Goal: Use online tool/utility: Utilize a website feature to perform a specific function

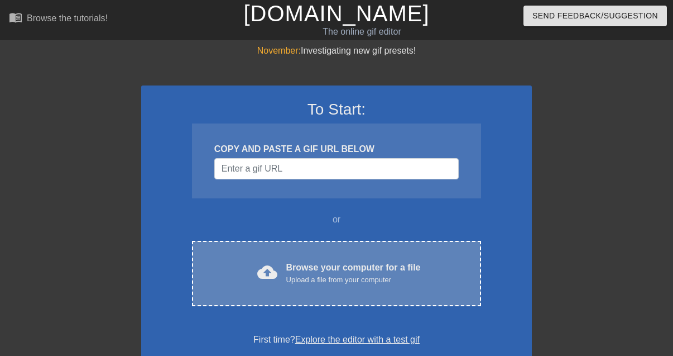
click at [341, 267] on div "Browse your computer for a file Upload a file from your computer" at bounding box center [353, 273] width 135 height 25
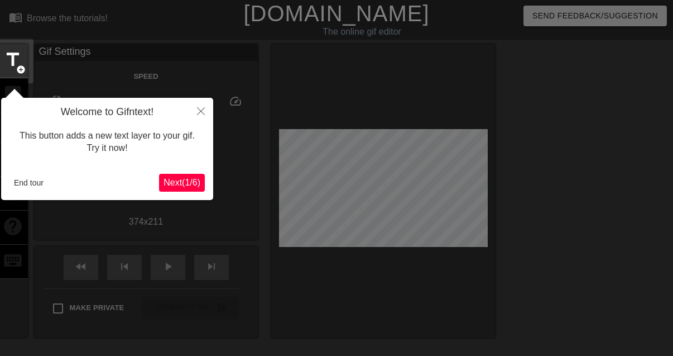
scroll to position [27, 0]
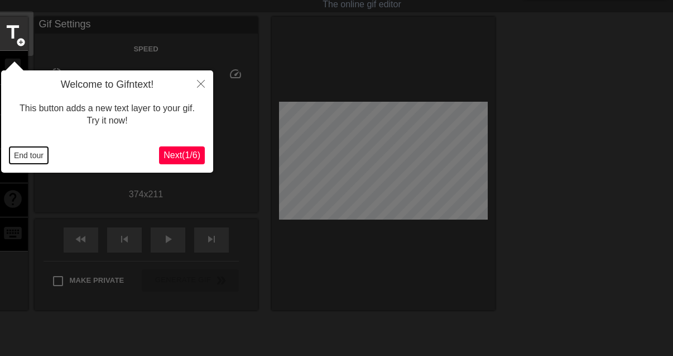
click at [25, 157] on button "End tour" at bounding box center [28, 155] width 39 height 17
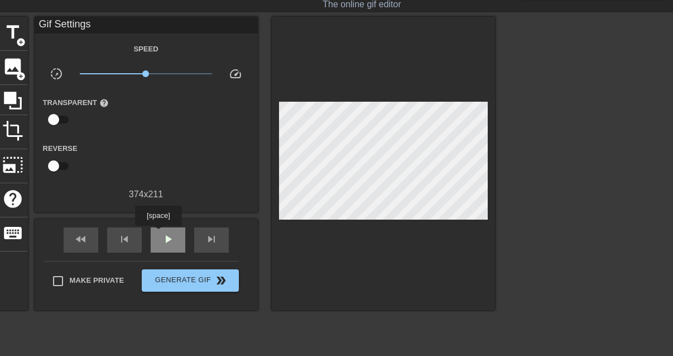
click at [160, 234] on div "play_arrow" at bounding box center [168, 239] width 35 height 25
type input "30"
click at [160, 234] on div "pause" at bounding box center [168, 239] width 35 height 25
click at [15, 32] on span "title" at bounding box center [12, 32] width 21 height 21
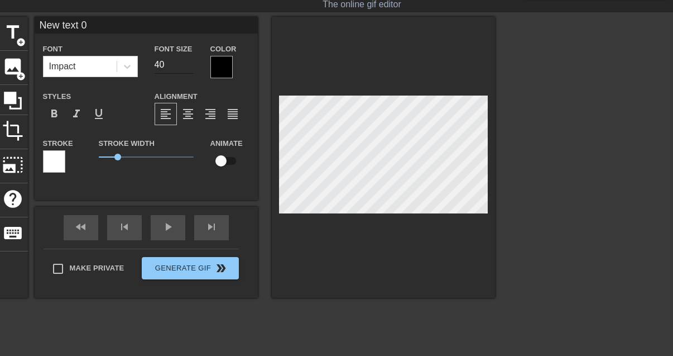
scroll to position [2, 1]
click at [121, 61] on div at bounding box center [127, 66] width 20 height 20
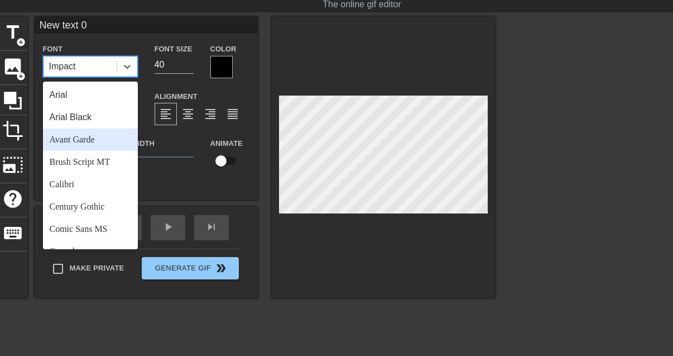
click at [88, 133] on div "Avant Garde" at bounding box center [90, 139] width 95 height 22
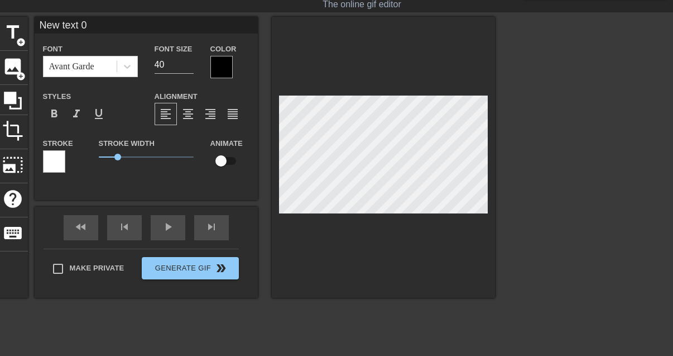
scroll to position [2, 3]
click at [137, 69] on div "Font Avant Garde" at bounding box center [91, 60] width 112 height 36
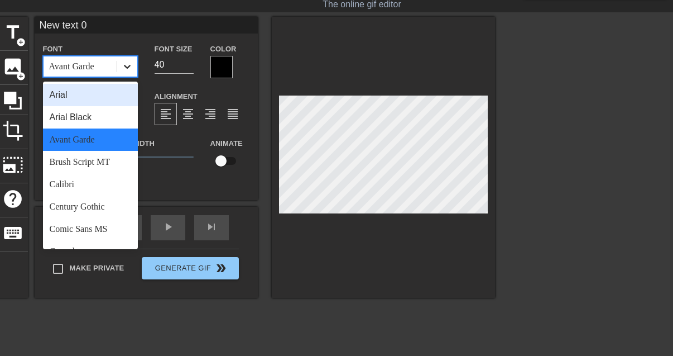
click at [135, 69] on div at bounding box center [127, 66] width 20 height 20
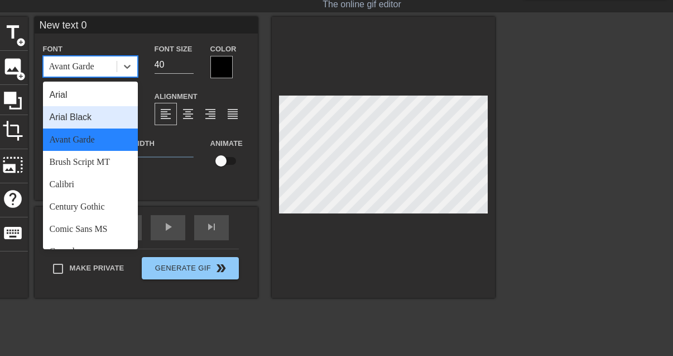
click at [91, 95] on div "Arial" at bounding box center [90, 95] width 95 height 22
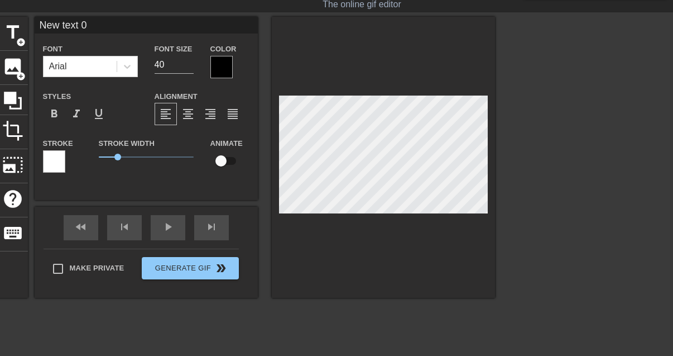
scroll to position [2, 2]
click at [223, 68] on div at bounding box center [221, 67] width 22 height 22
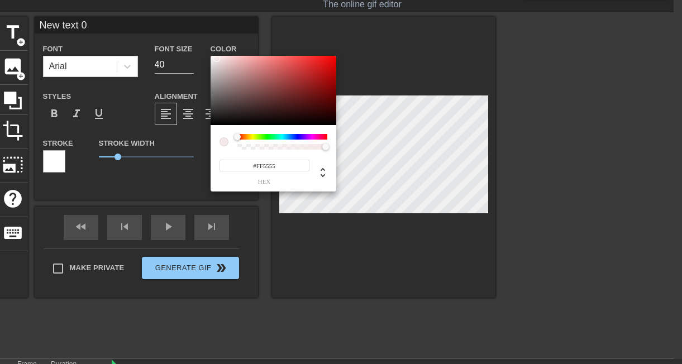
type input "#FFFFFF"
drag, startPoint x: 220, startPoint y: 104, endPoint x: 206, endPoint y: 50, distance: 56.5
click at [206, 50] on div "#FFFFFF hex" at bounding box center [341, 182] width 682 height 364
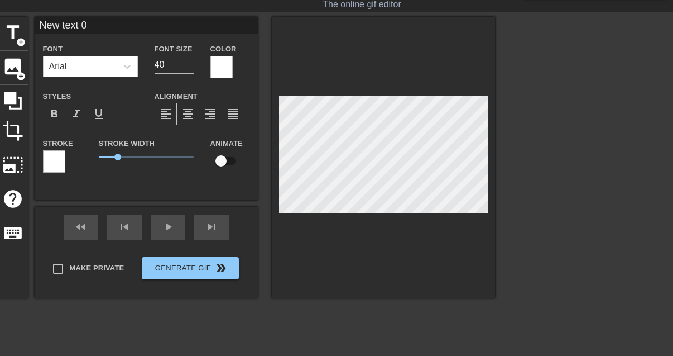
scroll to position [2, 2]
type input "A"
type textarea "A"
type input "Au"
type textarea "Au"
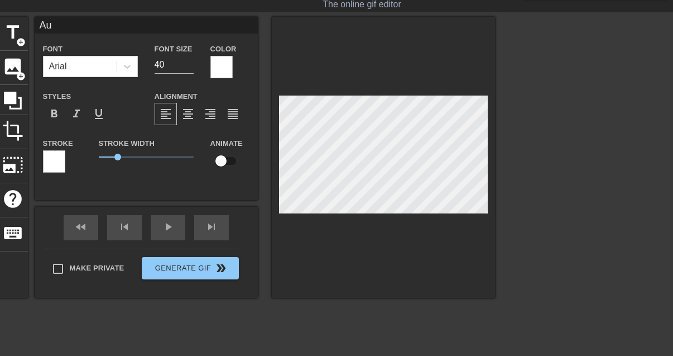
type input "Aus"
type textarea "Aus"
type input "Aust"
type textarea "Aust"
type input "Austi"
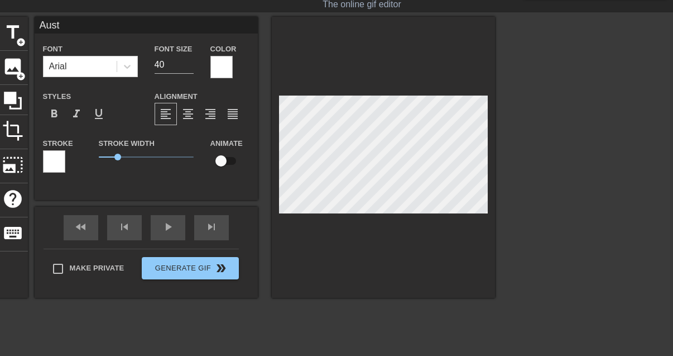
type textarea "Austi"
type input "Austin"
type textarea "Austin"
click at [186, 66] on input "39" at bounding box center [174, 65] width 39 height 18
click at [186, 66] on input "38" at bounding box center [174, 65] width 39 height 18
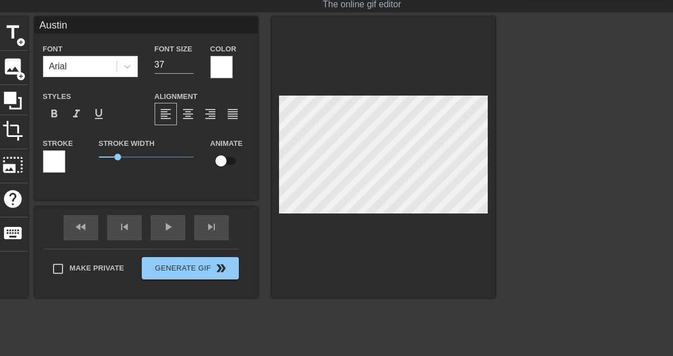
click at [186, 66] on input "37" at bounding box center [174, 65] width 39 height 18
click at [186, 66] on input "36" at bounding box center [174, 65] width 39 height 18
click at [186, 66] on input "35" at bounding box center [174, 65] width 39 height 18
click at [186, 66] on input "34" at bounding box center [174, 65] width 39 height 18
click at [186, 66] on input "33" at bounding box center [174, 65] width 39 height 18
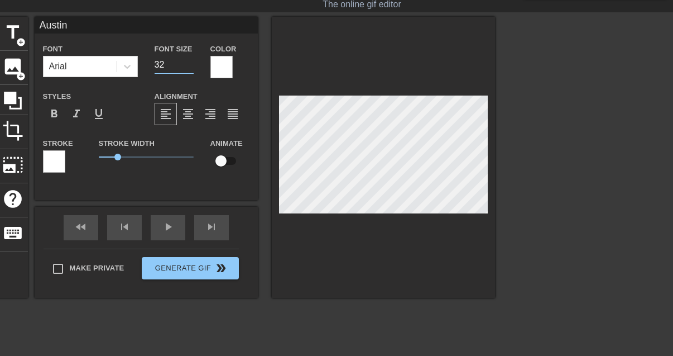
click at [186, 66] on input "32" at bounding box center [174, 65] width 39 height 18
click at [186, 66] on input "31" at bounding box center [174, 65] width 39 height 18
click at [186, 66] on input "30" at bounding box center [174, 65] width 39 height 18
type input "29"
click at [186, 66] on input "29" at bounding box center [174, 65] width 39 height 18
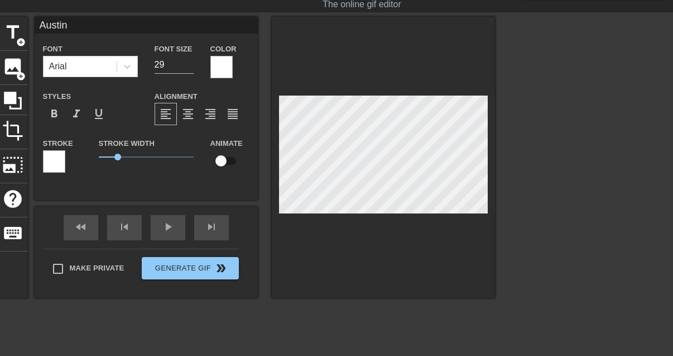
click at [558, 187] on div at bounding box center [592, 184] width 167 height 335
click at [179, 231] on div "play_arrow" at bounding box center [168, 227] width 35 height 25
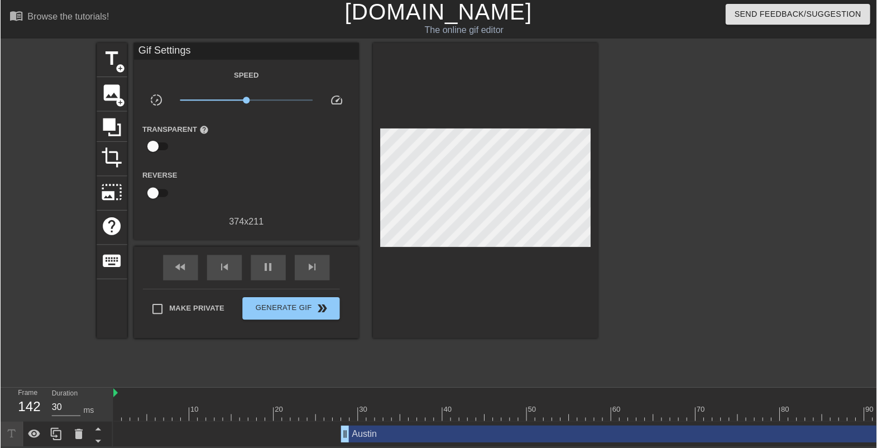
scroll to position [6, 0]
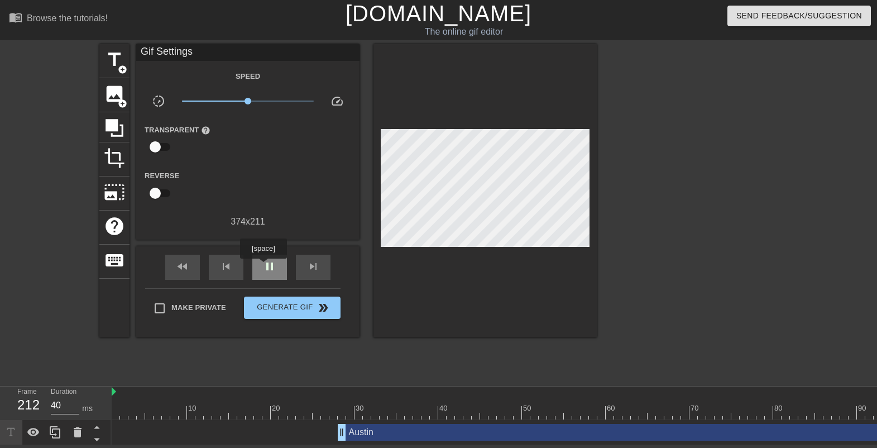
click at [265, 266] on span "pause" at bounding box center [269, 266] width 13 height 13
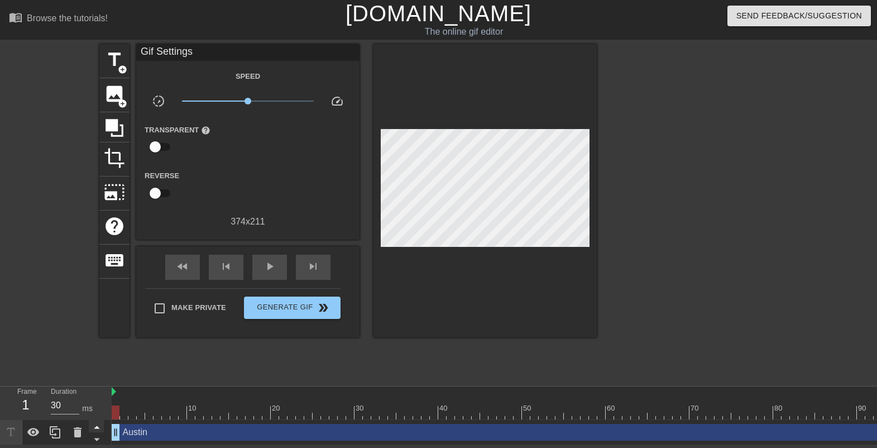
drag, startPoint x: 342, startPoint y: 426, endPoint x: 96, endPoint y: 420, distance: 246.3
click at [96, 355] on div "Frame 1 Duration 30 ms 10 20 30 40 50 60 70 80 90 100 110 120 130 140 150" at bounding box center [438, 415] width 877 height 59
drag, startPoint x: 875, startPoint y: 426, endPoint x: 988, endPoint y: 435, distance: 113.6
click at [673, 355] on html "menu_book Browse the tutorials! [DOMAIN_NAME] The online gif editor Send Feedba…" at bounding box center [438, 222] width 877 height 445
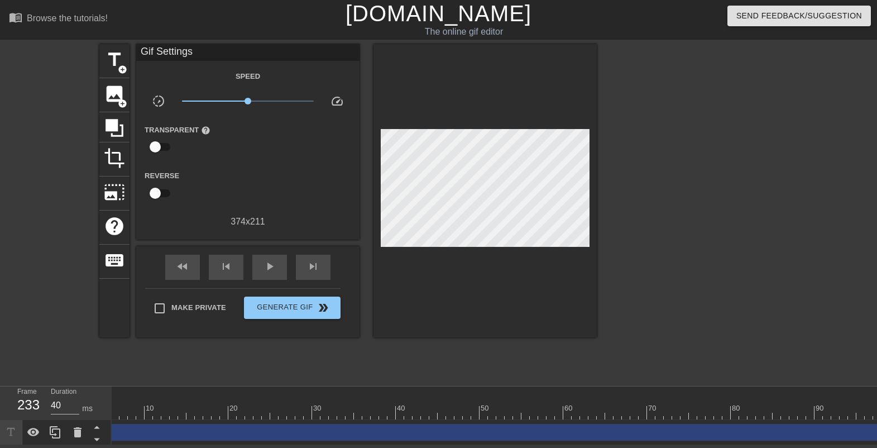
scroll to position [0, 0]
click at [114, 355] on div at bounding box center [114, 407] width 2 height 11
click at [111, 355] on div "Frame 1 Duration 30 ms 10 20 30 40 50 60 70 80 90 100 110 120 130 140 150" at bounding box center [438, 415] width 877 height 59
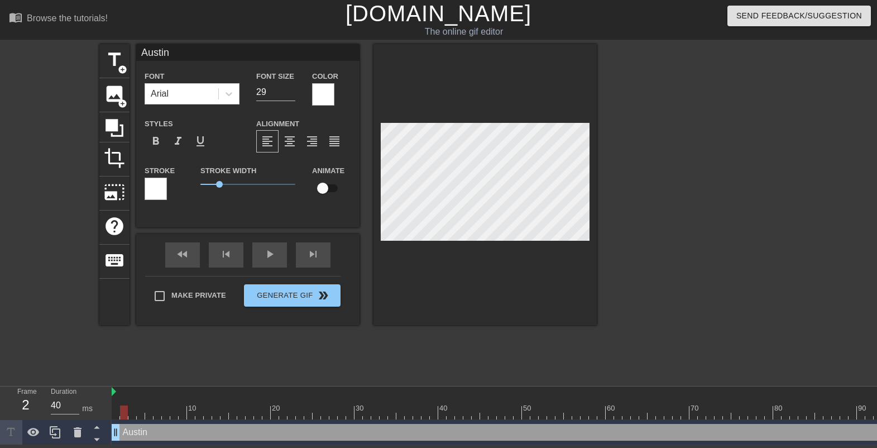
click at [639, 199] on div "title add_circle image add_circle crop photo_size_select_large help keyboard Au…" at bounding box center [438, 211] width 877 height 335
click at [267, 243] on div "fast_rewind skip_previous play_arrow skip_next" at bounding box center [248, 255] width 182 height 42
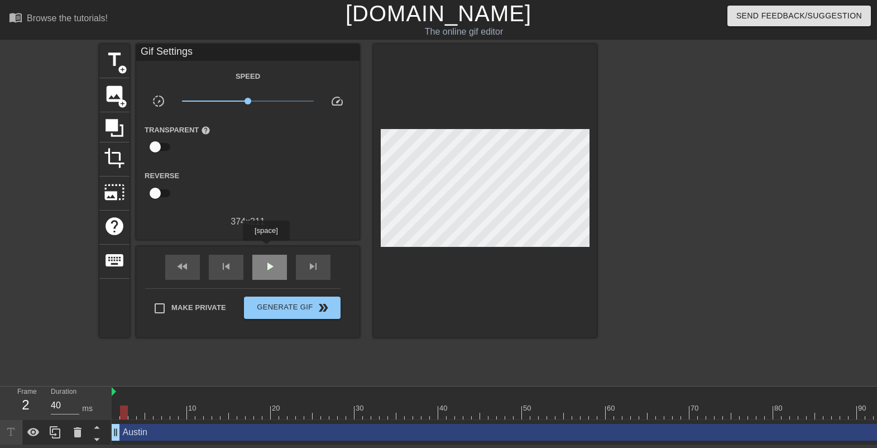
click at [267, 255] on div "play_arrow" at bounding box center [269, 267] width 35 height 25
click at [267, 255] on div "pause" at bounding box center [269, 267] width 35 height 25
click at [267, 255] on div "play_arrow" at bounding box center [269, 267] width 35 height 25
click at [267, 255] on div "pause" at bounding box center [269, 267] width 35 height 25
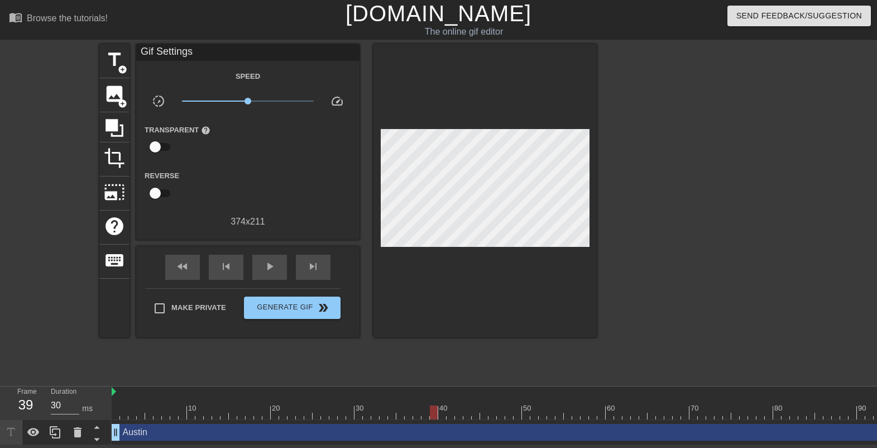
drag, startPoint x: 606, startPoint y: 211, endPoint x: 598, endPoint y: 213, distance: 8.5
click at [598, 213] on div "title add_circle image add_circle crop photo_size_select_large help keyboard Gi…" at bounding box center [438, 211] width 877 height 335
click at [581, 217] on div at bounding box center [484, 190] width 223 height 293
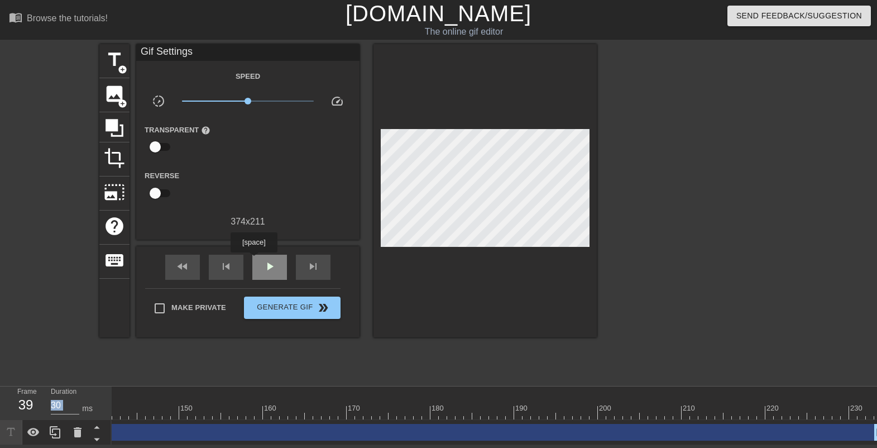
click at [268, 260] on span "play_arrow" at bounding box center [269, 266] width 13 height 13
click at [268, 260] on span "pause" at bounding box center [269, 266] width 13 height 13
click at [610, 219] on div at bounding box center [693, 211] width 167 height 335
drag, startPoint x: 608, startPoint y: 217, endPoint x: 591, endPoint y: 220, distance: 17.5
click at [594, 219] on div "title add_circle image add_circle crop photo_size_select_large help keyboard Gi…" at bounding box center [438, 211] width 877 height 335
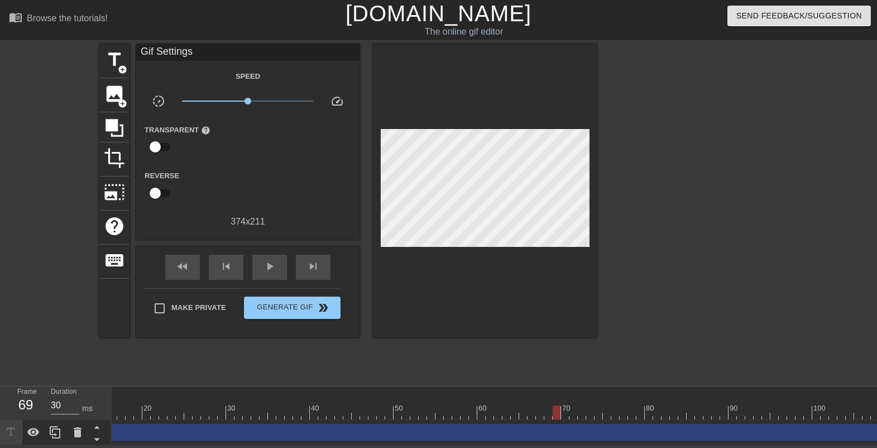
scroll to position [0, 0]
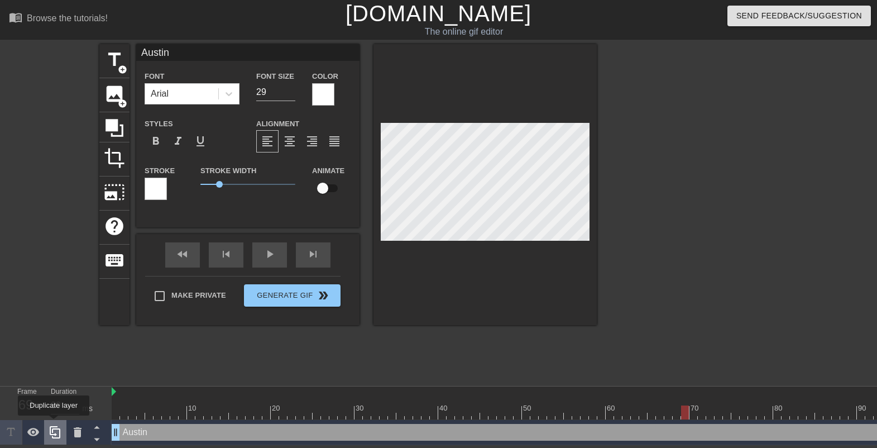
click at [55, 355] on icon at bounding box center [55, 432] width 11 height 12
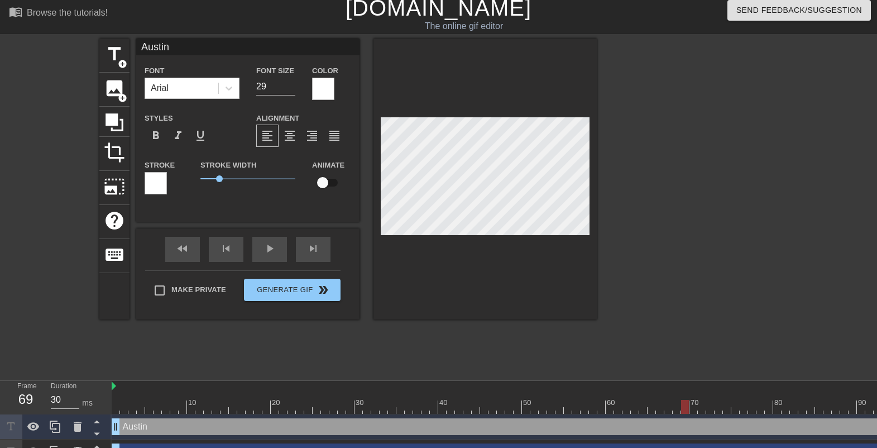
scroll to position [31, 0]
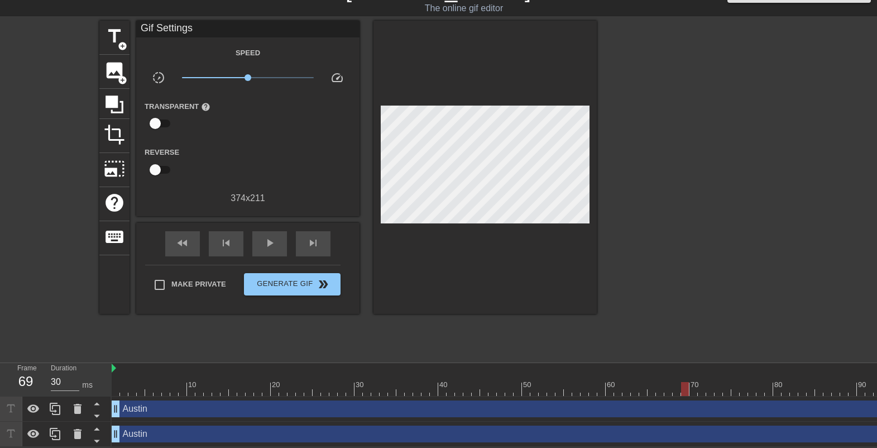
click at [561, 178] on div "title add_circle image add_circle crop photo_size_select_large help keyboard Gi…" at bounding box center [438, 188] width 877 height 335
click at [559, 175] on div "title add_circle image add_circle crop photo_size_select_large help keyboard Gi…" at bounding box center [438, 188] width 877 height 335
click at [84, 355] on icon at bounding box center [77, 433] width 13 height 13
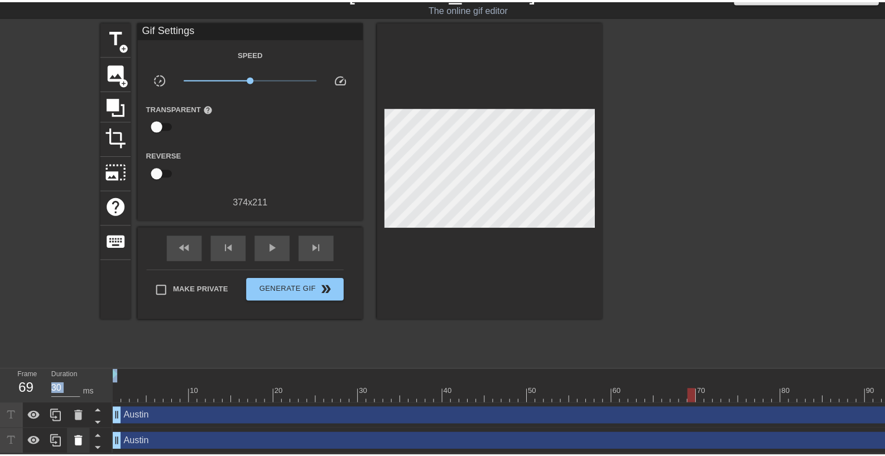
scroll to position [22, 0]
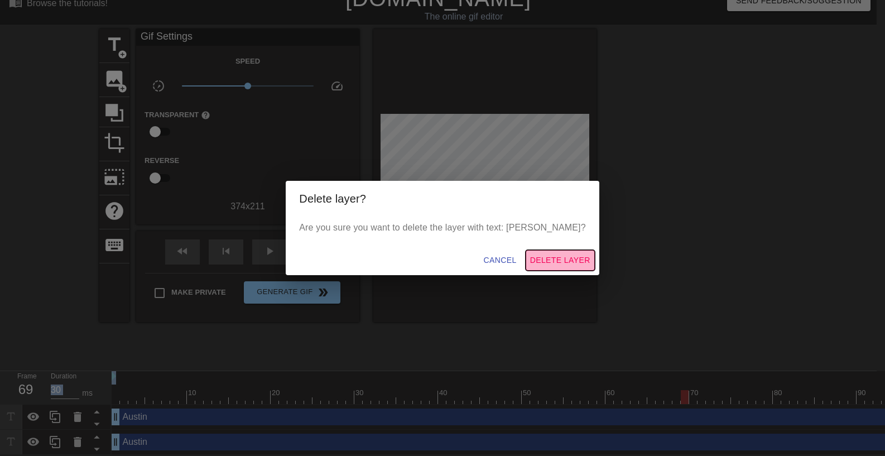
click at [549, 259] on span "Delete Layer" at bounding box center [560, 260] width 60 height 14
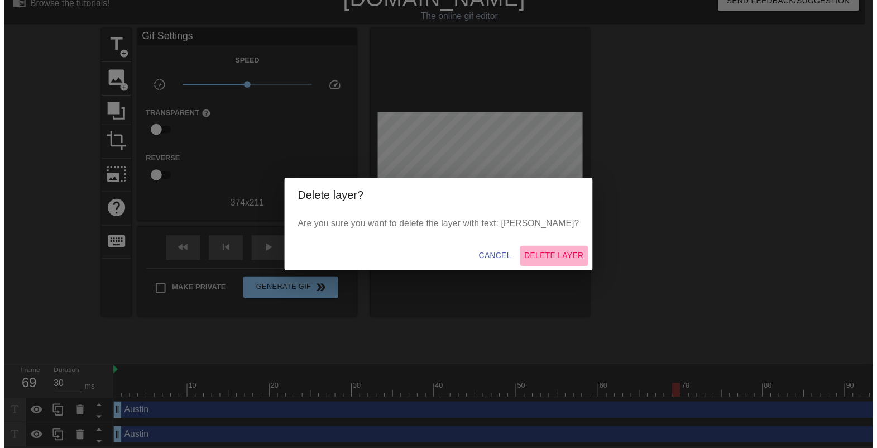
scroll to position [6, 0]
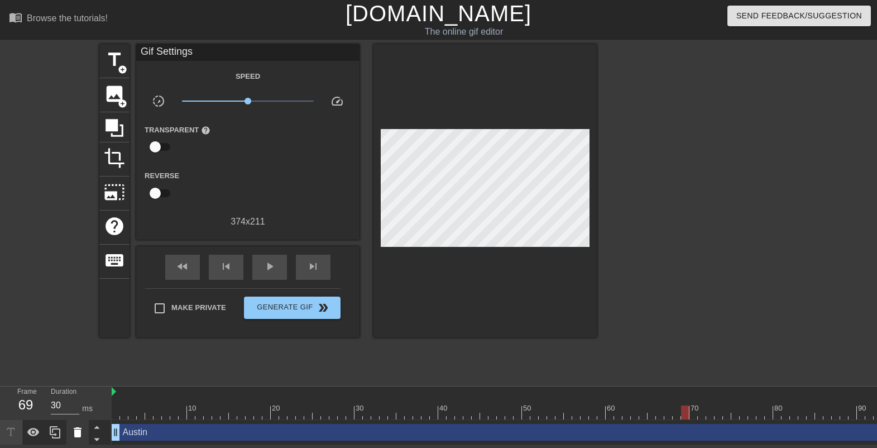
click at [73, 355] on icon at bounding box center [77, 431] width 13 height 13
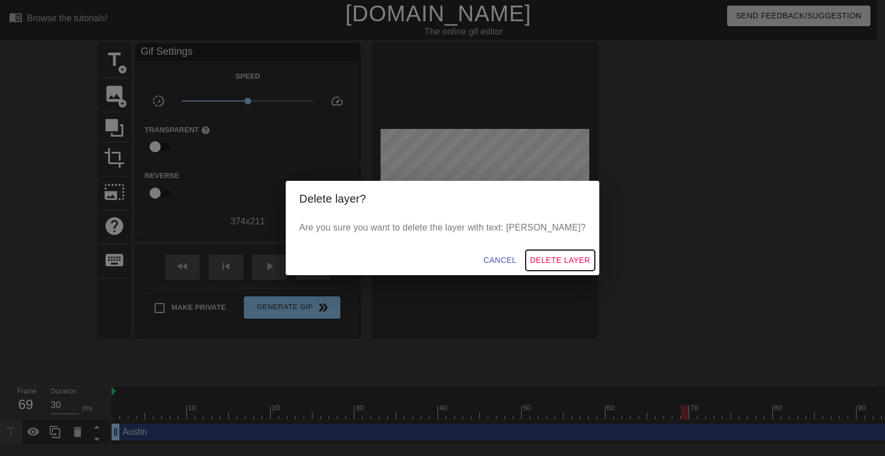
click at [530, 264] on span "Delete Layer" at bounding box center [560, 260] width 60 height 14
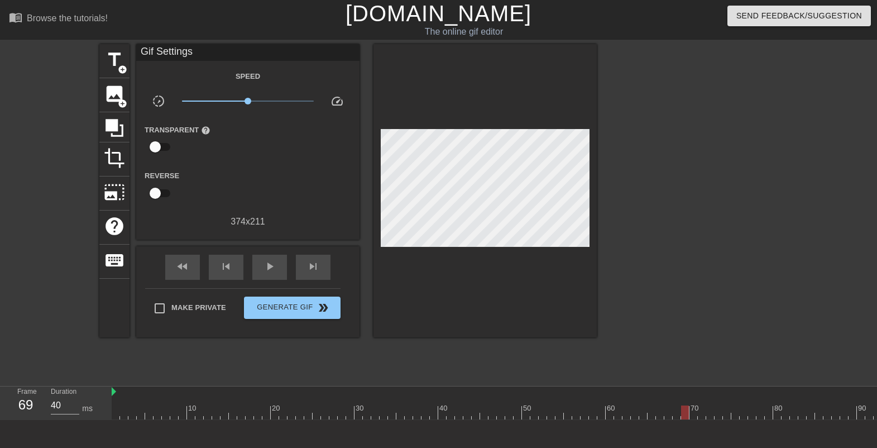
type input "30"
drag, startPoint x: 683, startPoint y: 411, endPoint x: 56, endPoint y: 406, distance: 626.9
click at [56, 355] on div "Frame 1 Duration 30 ms 10 20 30 40 50 60 70 80 90 100 110 120 130 140 150" at bounding box center [438, 402] width 877 height 33
click at [121, 62] on span "title" at bounding box center [114, 59] width 21 height 21
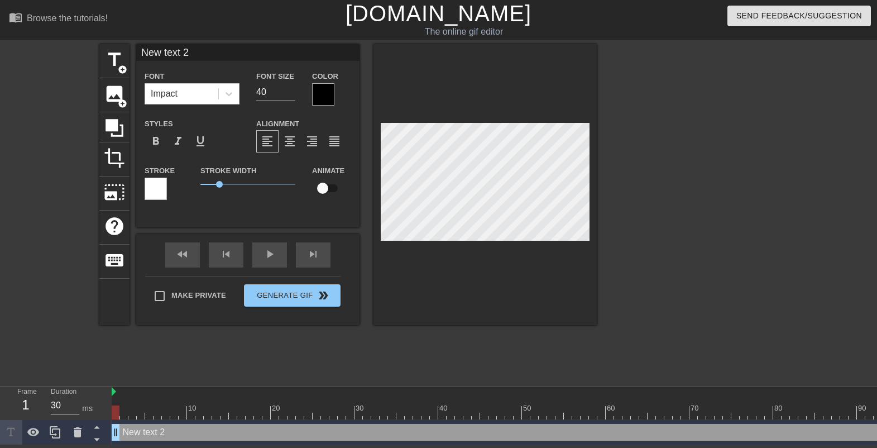
scroll to position [2, 3]
type input "A"
type textarea "A"
type input "Au"
type textarea "Au"
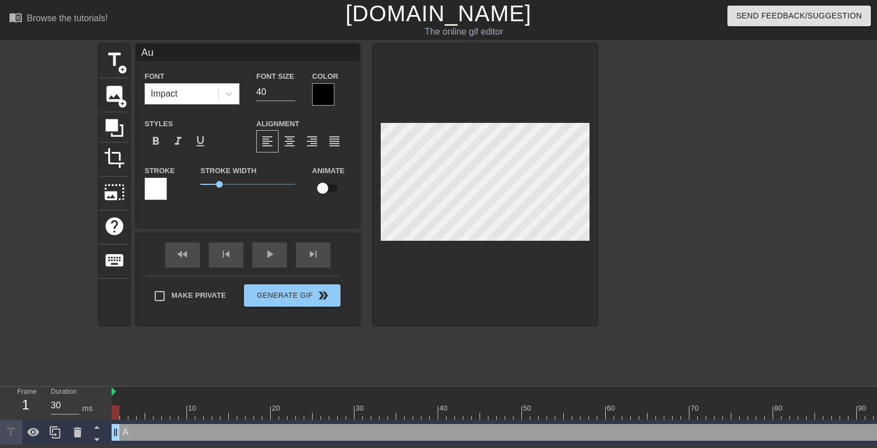
type input "Aus"
type textarea "Aus"
type input "Aust"
type textarea "Aust"
type input "Austi"
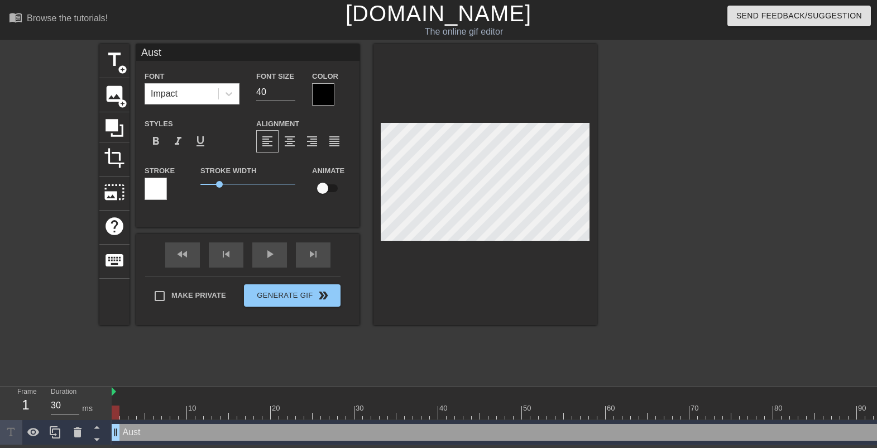
type textarea "Austi"
type input "Austin"
type textarea "Austin"
click at [321, 94] on div at bounding box center [323, 94] width 22 height 22
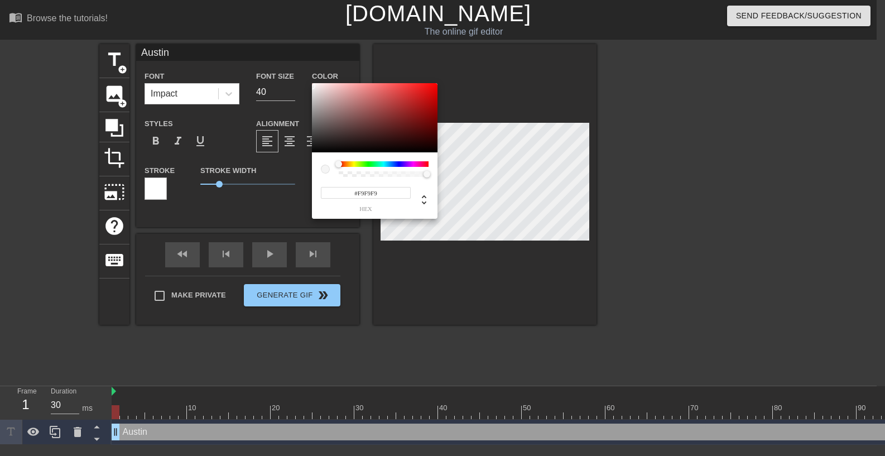
type input "#FFFFFF"
drag, startPoint x: 324, startPoint y: 143, endPoint x: 307, endPoint y: 83, distance: 62.0
click at [307, 83] on div "#FFFFFF hex" at bounding box center [442, 228] width 885 height 456
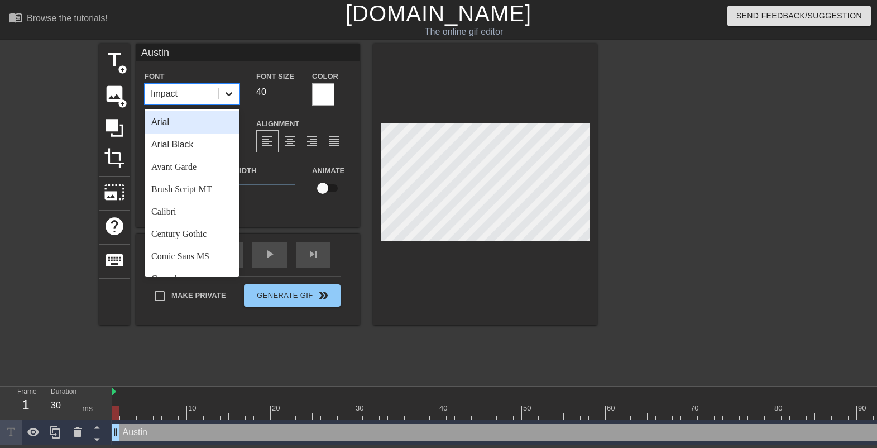
click at [228, 94] on icon at bounding box center [229, 94] width 7 height 4
click at [185, 129] on div "Arial" at bounding box center [192, 122] width 95 height 22
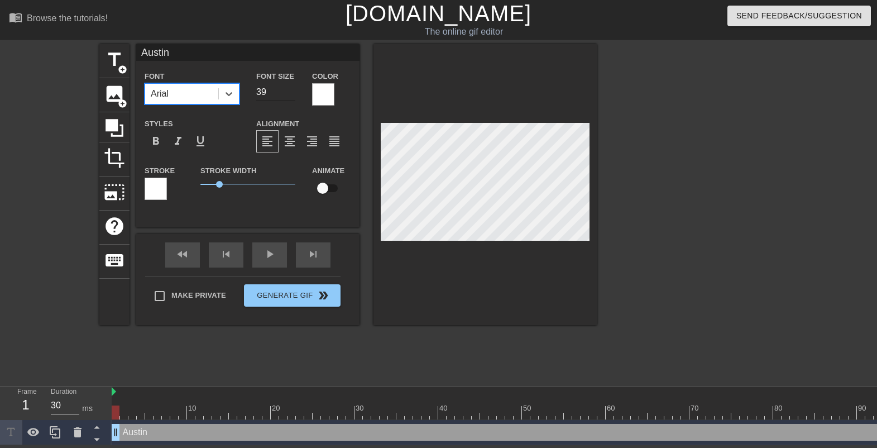
click at [288, 95] on input "39" at bounding box center [275, 92] width 39 height 18
click at [288, 95] on input "38" at bounding box center [275, 92] width 39 height 18
click at [288, 95] on input "37" at bounding box center [275, 92] width 39 height 18
click at [288, 95] on input "36" at bounding box center [275, 92] width 39 height 18
click at [288, 95] on input "35" at bounding box center [275, 92] width 39 height 18
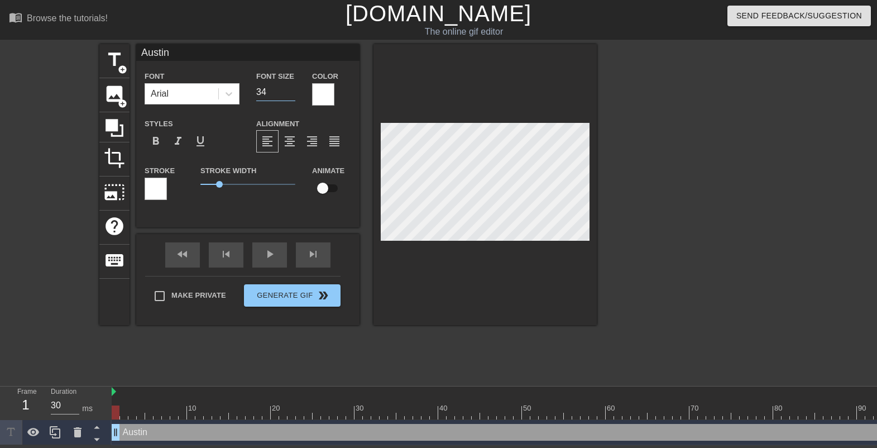
click at [288, 95] on input "34" at bounding box center [275, 92] width 39 height 18
click at [288, 95] on input "33" at bounding box center [275, 92] width 39 height 18
click at [288, 95] on input "32" at bounding box center [275, 92] width 39 height 18
click at [288, 95] on input "31" at bounding box center [275, 92] width 39 height 18
click at [288, 95] on input "30" at bounding box center [275, 92] width 39 height 18
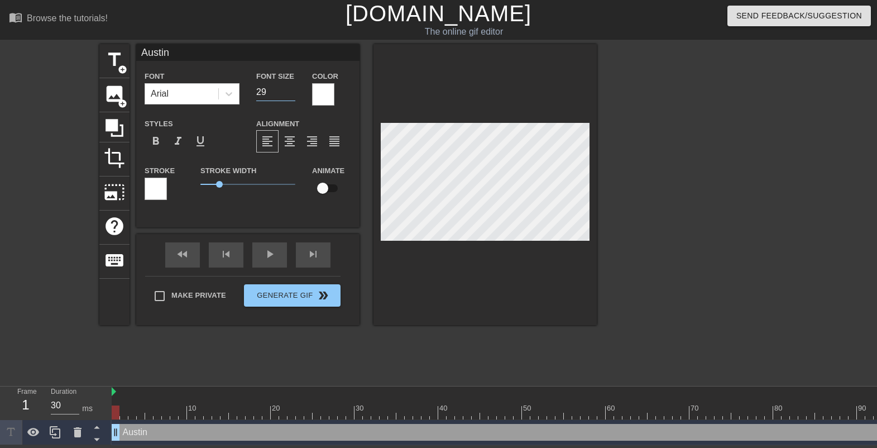
type input "29"
click at [288, 95] on input "29" at bounding box center [275, 92] width 39 height 18
click at [320, 190] on input "checkbox" at bounding box center [323, 188] width 64 height 21
checkbox input "true"
click at [607, 210] on div "title add_circle image add_circle crop photo_size_select_large help keyboard Au…" at bounding box center [438, 211] width 877 height 335
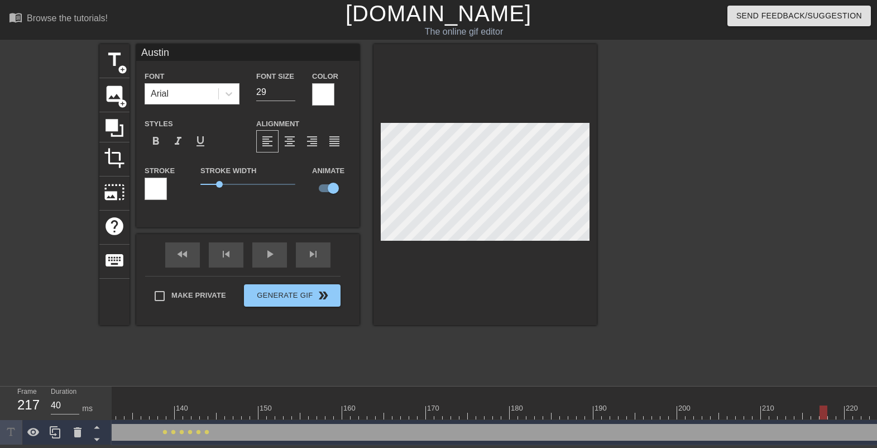
scroll to position [0, 1180]
click at [256, 265] on div "play_arrow" at bounding box center [269, 254] width 35 height 25
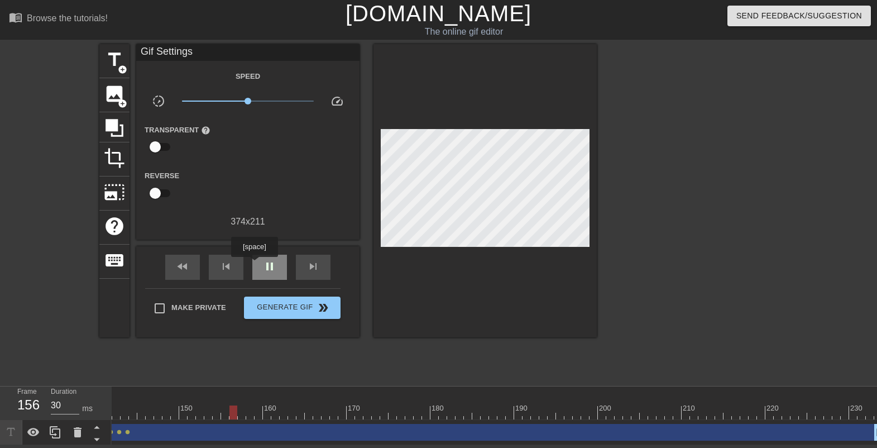
click at [256, 265] on div "pause" at bounding box center [269, 267] width 35 height 25
type input "30"
drag, startPoint x: 275, startPoint y: 414, endPoint x: 101, endPoint y: 407, distance: 173.7
click at [101, 355] on div "Frame 140 Duration 30 ms 10 20 30 40 50 60 70 80 90 100 110 120 130 140 150" at bounding box center [438, 415] width 877 height 59
click at [122, 62] on span "title" at bounding box center [114, 59] width 21 height 21
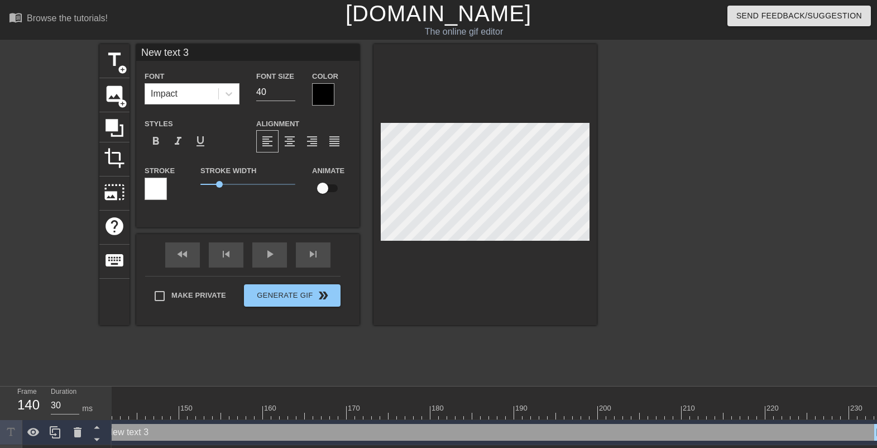
scroll to position [2, 2]
type input "R"
type textarea "R"
type input "Ra"
type textarea "Ra"
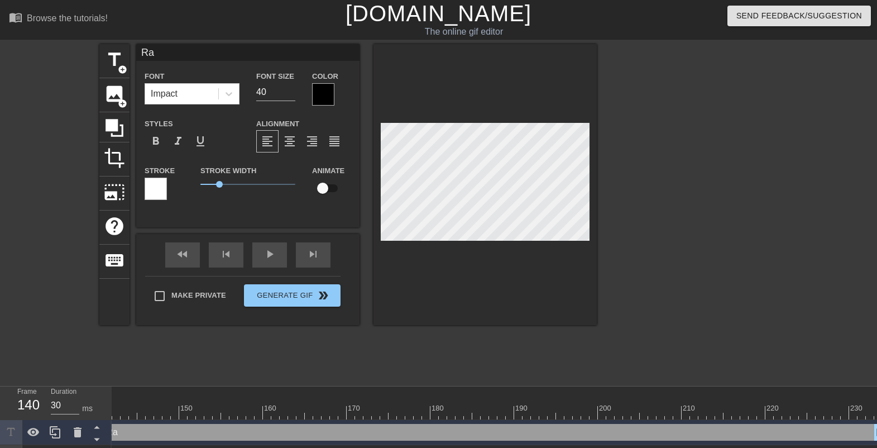
type input "Ram"
type textarea "Ram"
type input "Ram"
type textarea "Ram"
type input "Ram t"
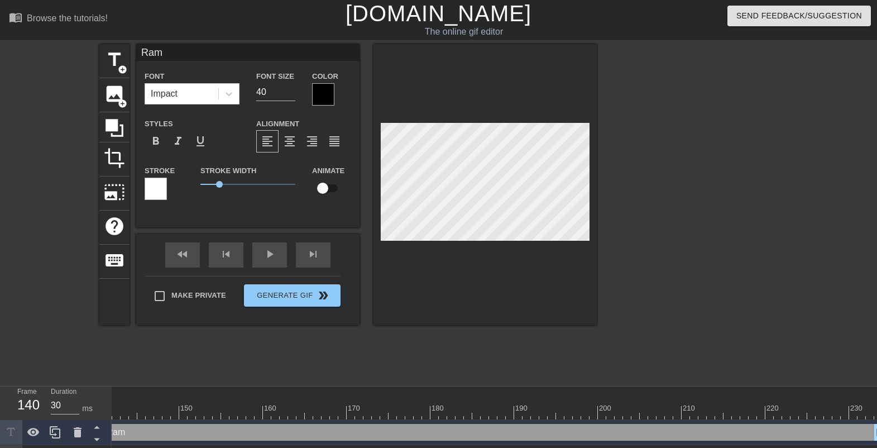
type textarea "Ram t"
type input "Ram tr"
type textarea "Ram tr"
type input "Ram tri"
type textarea "Ram tri"
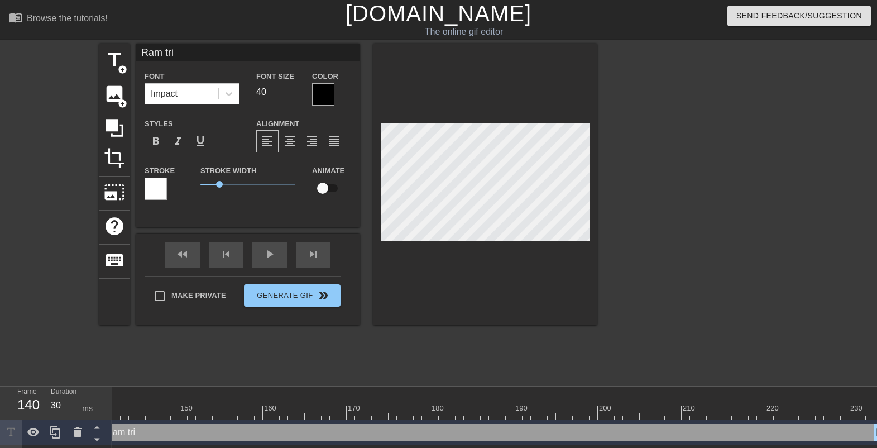
type input "Ram trip"
type textarea "Ram trip"
type input "Ram tripl"
type textarea "Ram tripl"
type input "Ram triple"
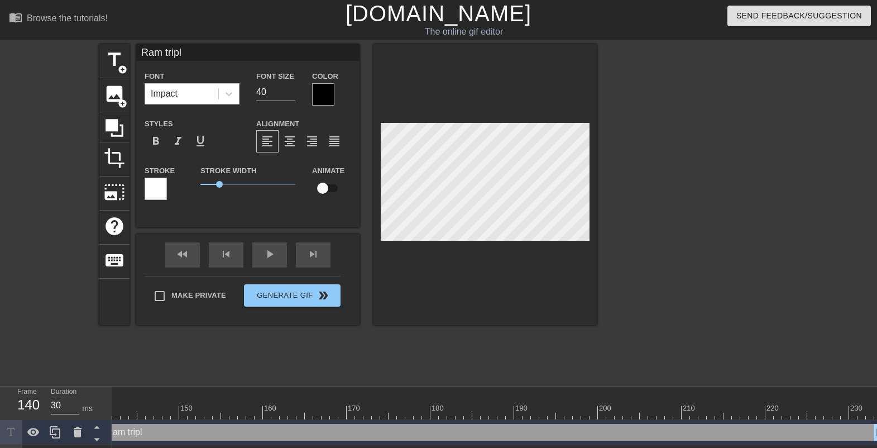
type textarea "Ram triple"
type input "Ram triple"
type textarea "Ram triple"
type input "Ram triple c"
type textarea "Ram triple c"
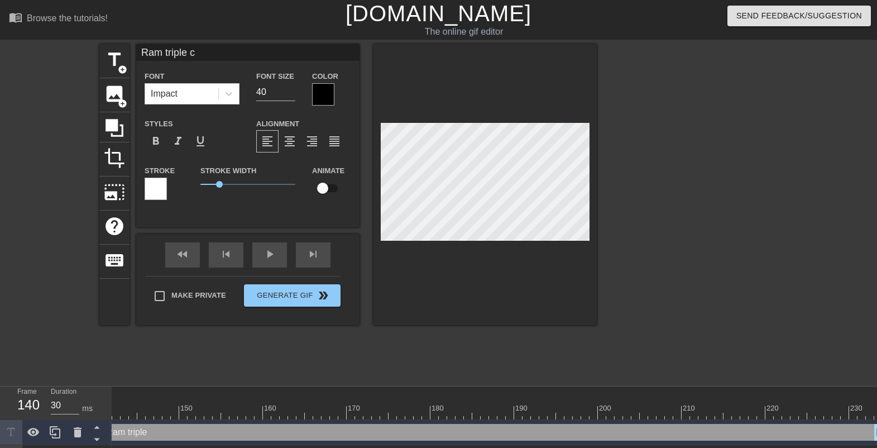
type input "Ram triple co"
type textarea "Ram triple co"
type input "Ram triple cou"
type textarea "Ram triple cou"
type input "Ram triple coun"
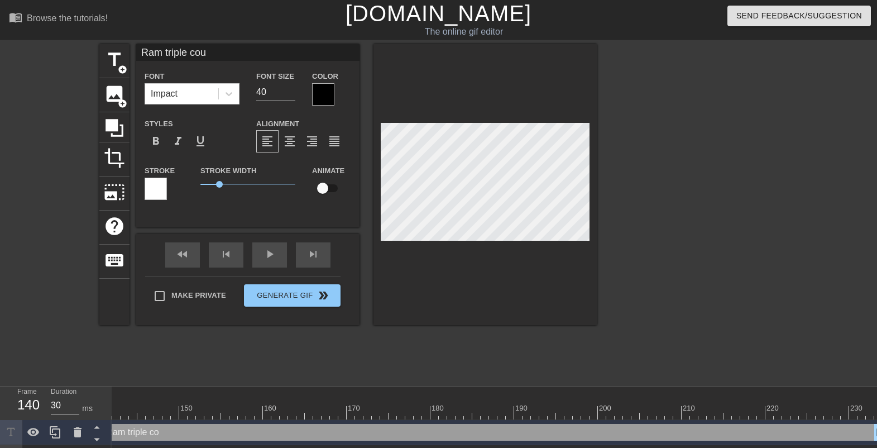
type textarea "Ram triple coun"
type input "Ram triple count"
type textarea "Ram triple count"
type input "Ram triple counti"
type textarea "Ram triple counti"
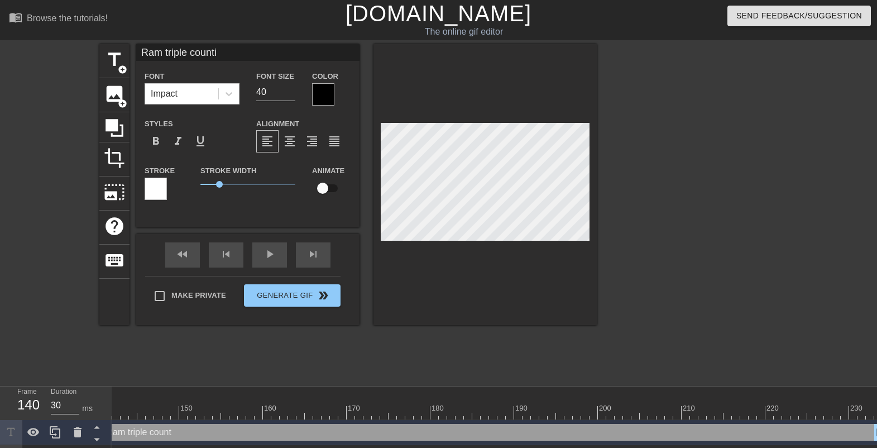
type input "Ram triple countin"
type textarea "Ram triple countin"
type input "Ram triple counting"
type textarea "Ram triple counting"
type input "Ram triple counting"
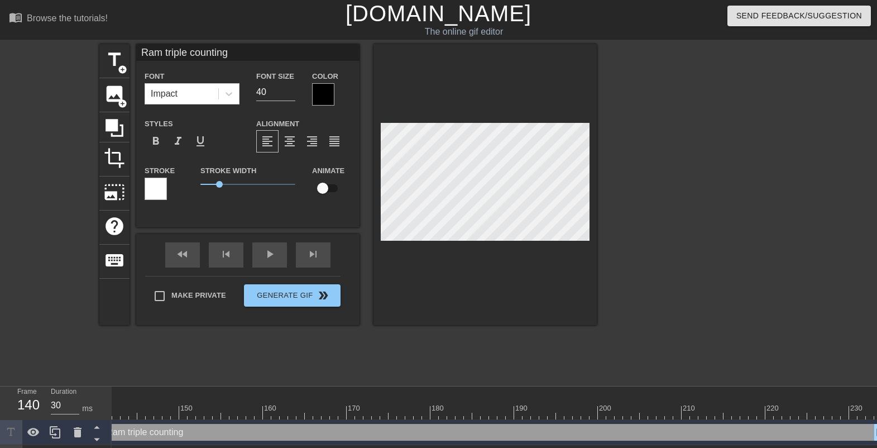
type textarea "Ram triple counting"
type input "Ram triple counting h"
type textarea "Ram triple counting h"
type input "Ram triple counting hi"
type textarea "Ram triple counting hi"
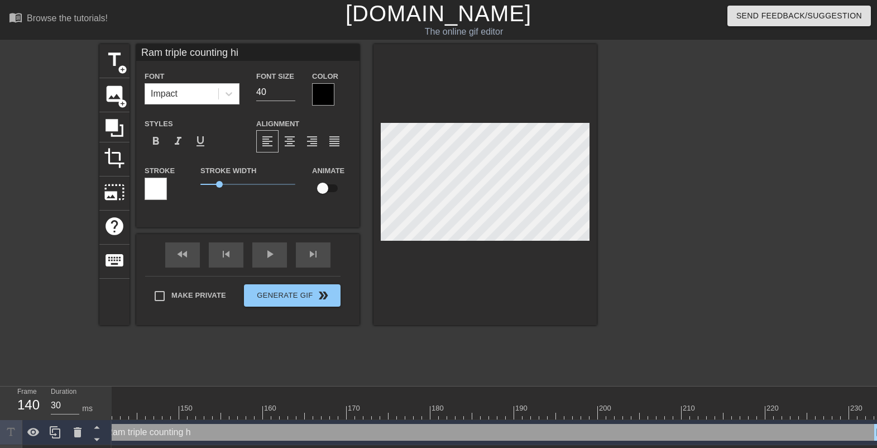
type input "Ram triple counting his"
type textarea "Ram triple counting his"
type input "Ram triple counting his"
type textarea "Ram triple counting his"
type input "[PERSON_NAME] triple counting his s"
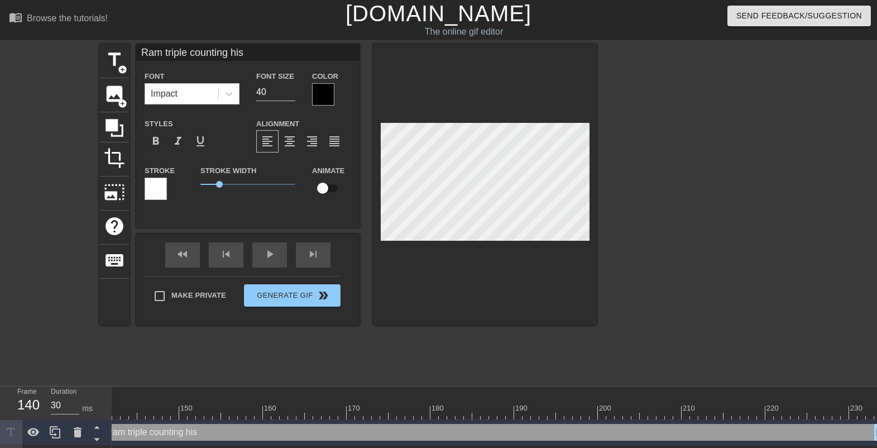
type textarea "[PERSON_NAME] triple counting his s"
type input "[PERSON_NAME] triple counting his sp"
type textarea "[PERSON_NAME] triple counting his sp"
type input "[PERSON_NAME] triple counting his spi"
type textarea "[PERSON_NAME] triple counting his spi"
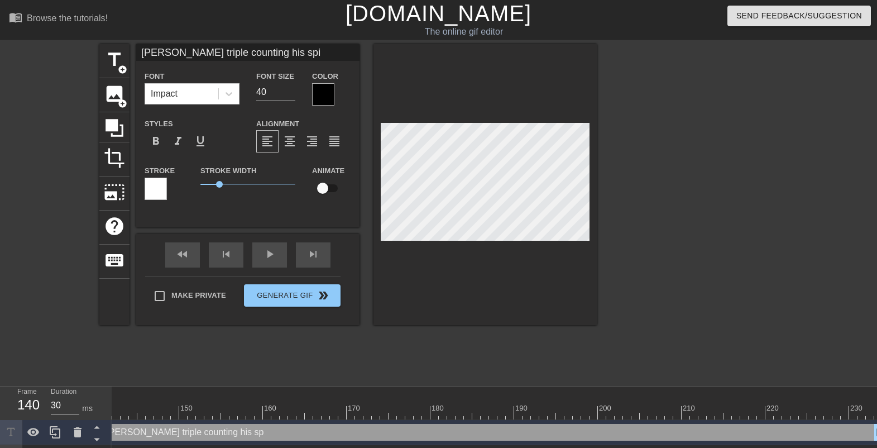
type input "[PERSON_NAME] triple counting his spif"
type textarea "[PERSON_NAME] triple counting his spif"
type input "[PERSON_NAME] triple counting his spiff"
type textarea "[PERSON_NAME] triple counting his spiff"
type input "[PERSON_NAME] triple counting his spiff"
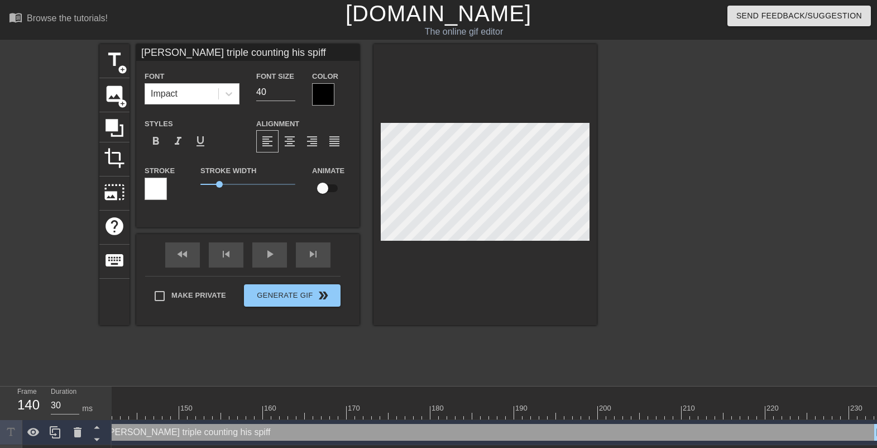
type textarea "[PERSON_NAME] triple counting his spiff"
type input "[PERSON_NAME] triple counting his spiff p"
type textarea "[PERSON_NAME] triple counting his spiff p"
type input "[PERSON_NAME] triple counting his spiff po"
type textarea "[PERSON_NAME] triple counting his spiff po"
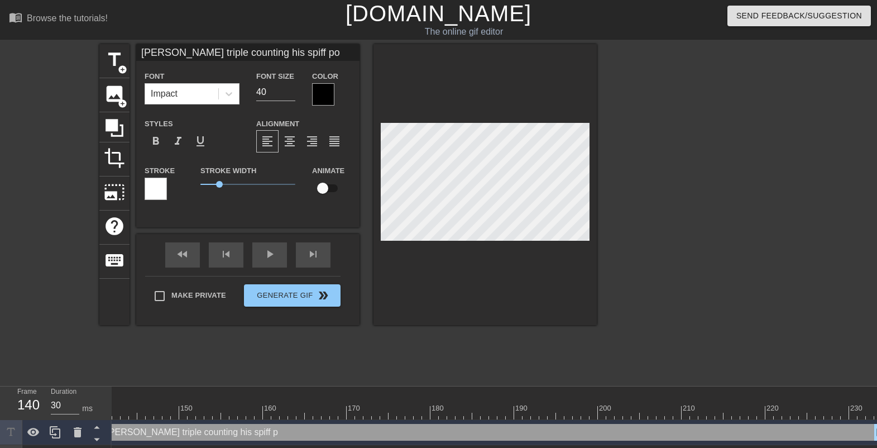
type input "[PERSON_NAME] triple counting his spiff poi"
type textarea "[PERSON_NAME] triple counting his spiff poi"
type input "[PERSON_NAME] triple counting his spiff poin"
type textarea "[PERSON_NAME] triple counting his spiff poin"
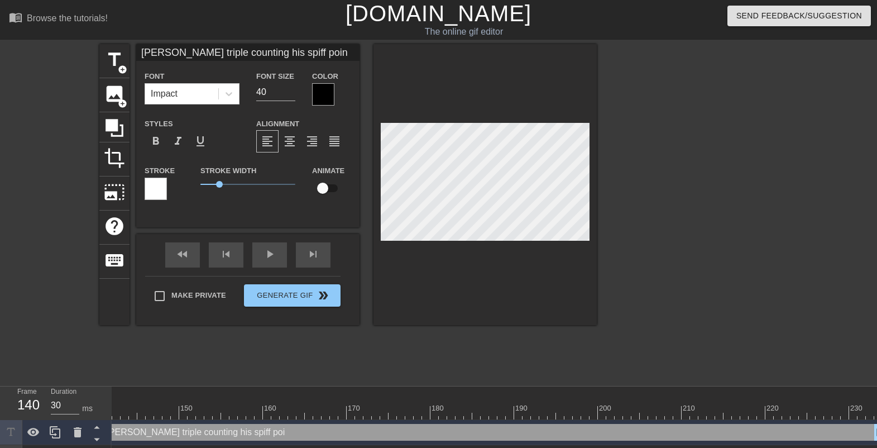
type input "[PERSON_NAME] triple counting his spiff point"
type textarea "[PERSON_NAME] triple counting his spiff point"
click at [289, 138] on span "format_align_center" at bounding box center [289, 141] width 13 height 13
click at [270, 136] on span "format_align_left" at bounding box center [267, 141] width 13 height 13
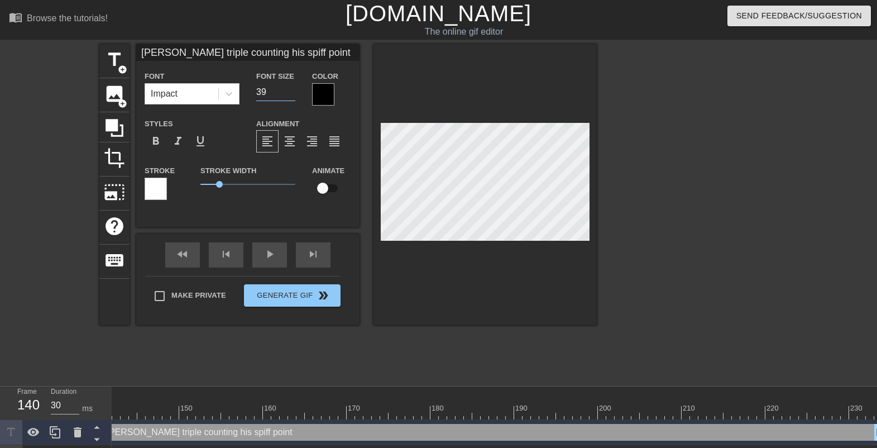
click at [293, 95] on input "39" at bounding box center [275, 92] width 39 height 18
click at [293, 95] on input "38" at bounding box center [275, 92] width 39 height 18
click at [293, 95] on input "37" at bounding box center [275, 92] width 39 height 18
type input "20"
click at [293, 95] on input "20" at bounding box center [275, 92] width 39 height 18
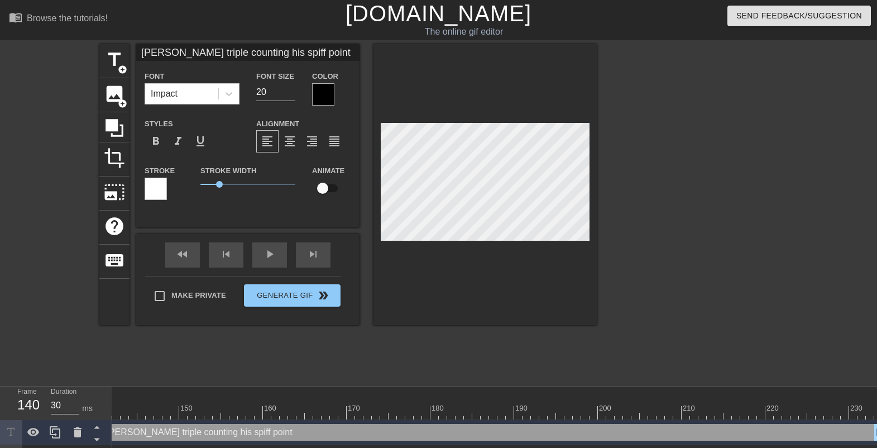
scroll to position [1, 7]
type input "[PERSON_NAME] triple counting his spiff point"
type textarea "[PERSON_NAME] triple counting his spiff point"
type input "[PERSON_NAME] triple counting his S point"
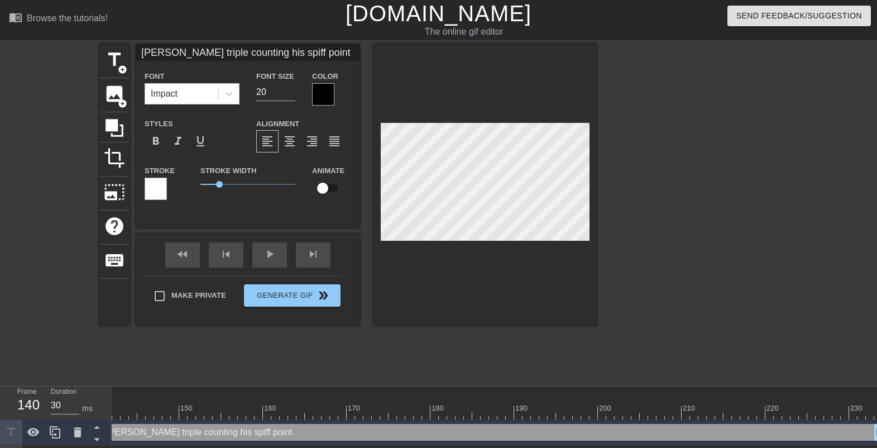
type textarea "[PERSON_NAME] triple counting his S point"
type input "[PERSON_NAME] triple counting his SP point"
type textarea "[PERSON_NAME] triple counting his SP point"
type input "[PERSON_NAME] triple counting his SPI point"
type textarea "[PERSON_NAME] triple counting his SPI point"
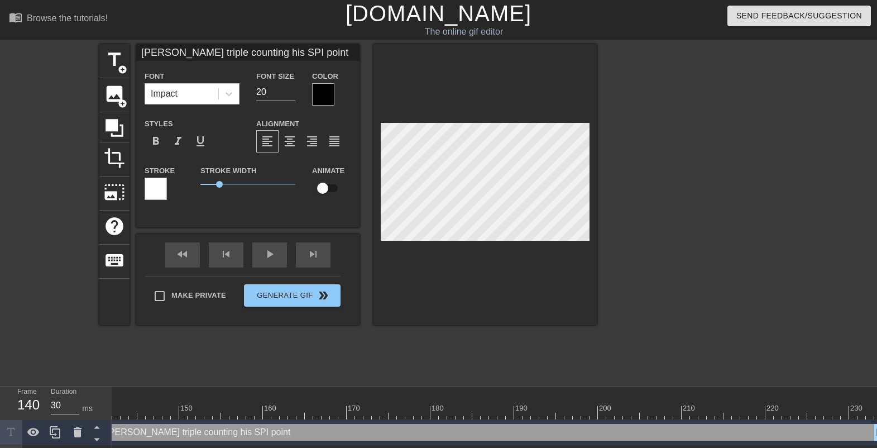
type input "[PERSON_NAME] triple counting his SPIF point"
type textarea "[PERSON_NAME] triple counting his SPIF point"
type input "[PERSON_NAME] triple counting his SPIFF point"
type textarea "[PERSON_NAME] triple counting his SPIFF point"
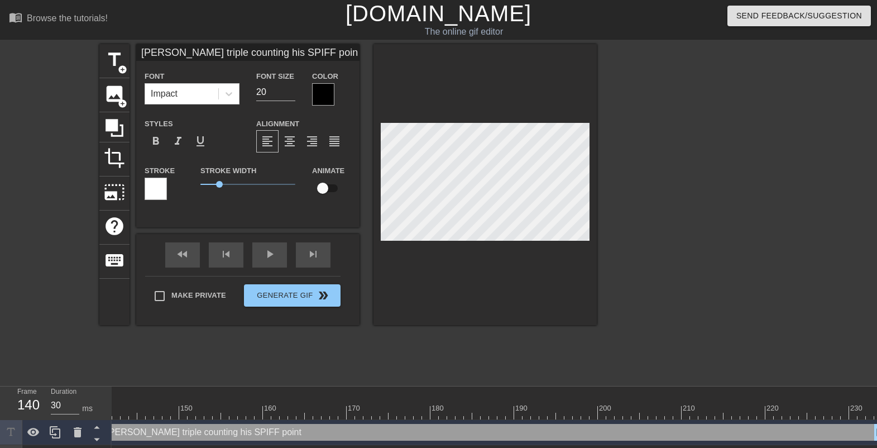
click at [329, 93] on div at bounding box center [323, 94] width 22 height 22
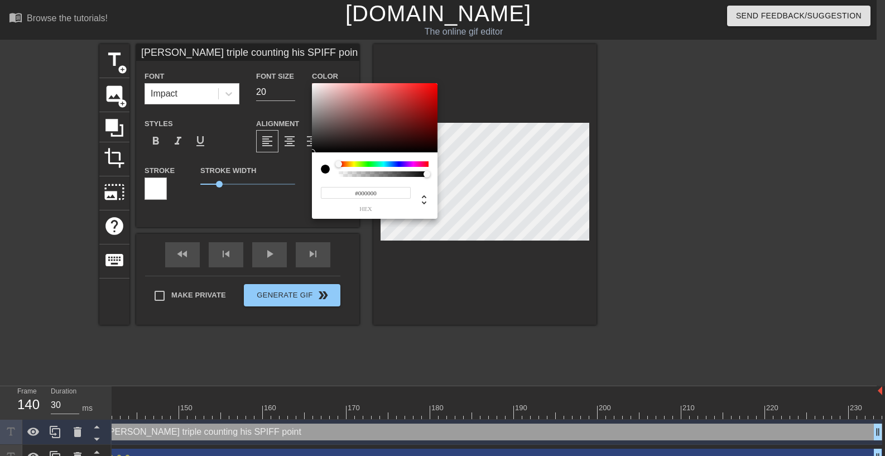
type input "[PERSON_NAME] triple counting his SPIFF point"
type input "#7B6A6A"
type input "[PERSON_NAME] triple counting his SPIFF point"
type input "#796868"
type input "[PERSON_NAME] triple counting his SPIFF point"
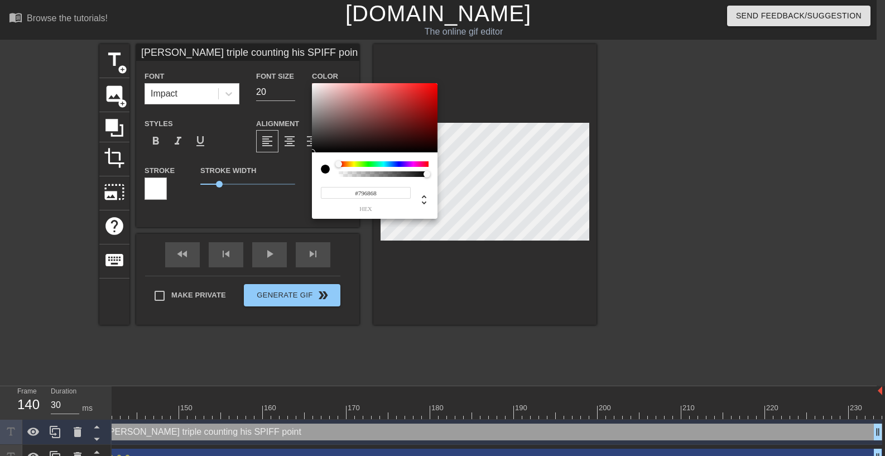
type input "#7B6A6A"
type input "[PERSON_NAME] triple counting his SPIFF point"
type input "#928080"
type input "[PERSON_NAME] triple counting his SPIFF point"
type input "#AB9B9B"
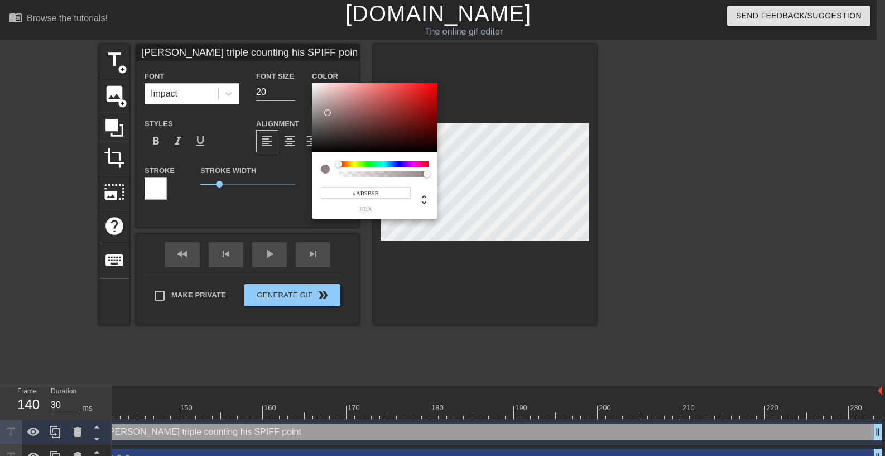
type input "[PERSON_NAME] triple counting his SPIFF point"
type input "#B9ADAD"
type input "[PERSON_NAME] triple counting his SPIFF point"
type input "#C5BBBB"
type input "[PERSON_NAME] triple counting his SPIFF point"
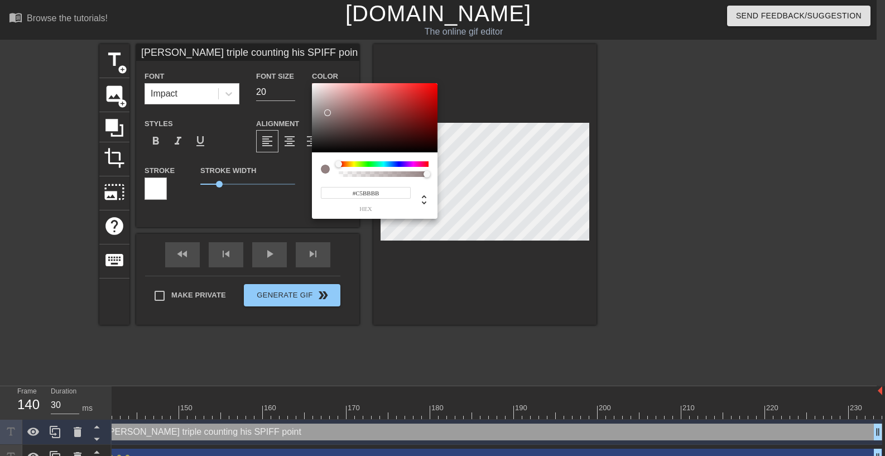
type input "#CBC2C2"
type input "[PERSON_NAME] triple counting his SPIFF point"
type input "#D0C7C7"
type input "[PERSON_NAME] triple counting his SPIFF point"
type input "#D4CCCC"
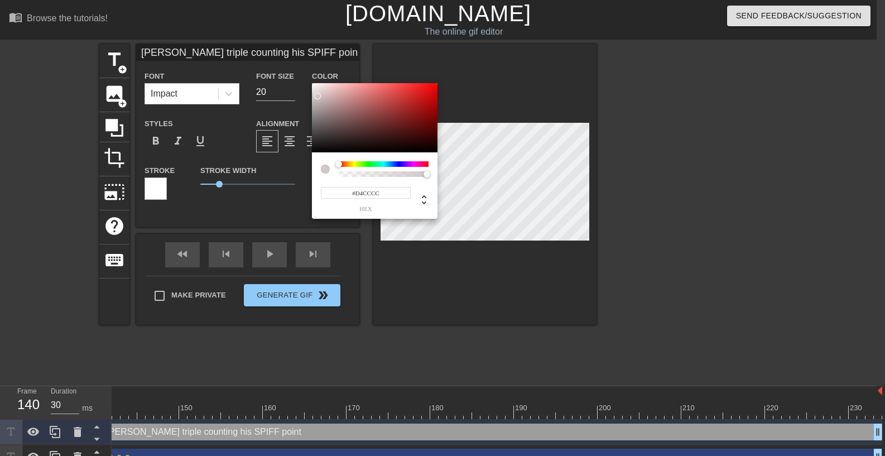
type input "[PERSON_NAME] triple counting his SPIFF point"
type input "#D8D0D0"
type input "[PERSON_NAME] triple counting his SPIFF point"
type input "#E0DADA"
type input "[PERSON_NAME] triple counting his SPIFF point"
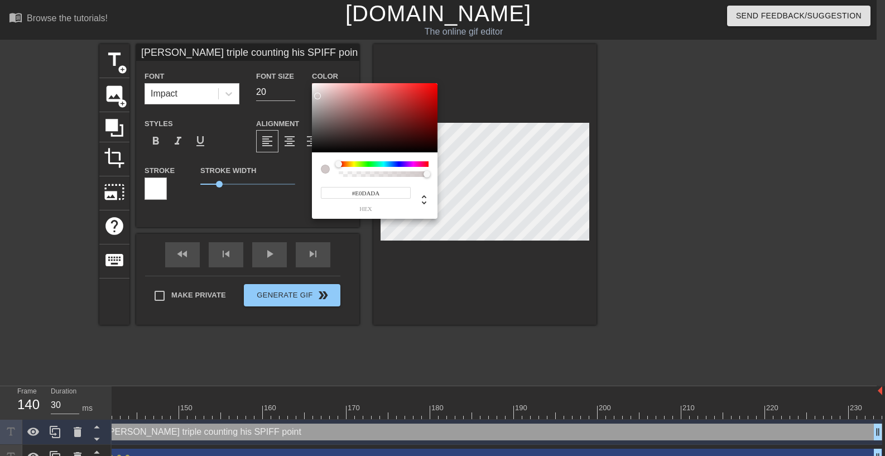
type input "#E2DCDC"
type input "[PERSON_NAME] triple counting his SPIFF point"
type input "#E6E1E1"
type input "[PERSON_NAME] triple counting his SPIFF point"
type input "#EAE6E6"
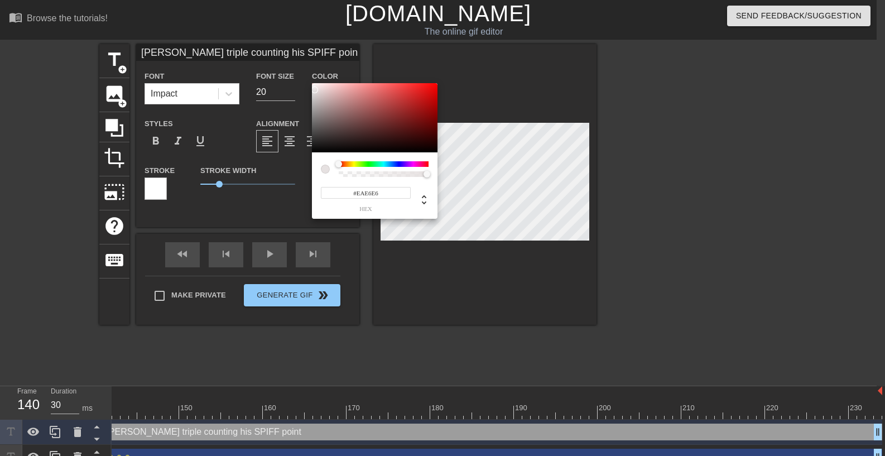
type input "[PERSON_NAME] triple counting his SPIFF point"
type input "#ECE8E8"
type input "[PERSON_NAME] triple counting his SPIFF point"
type input "#EFEAEA"
type input "[PERSON_NAME] triple counting his SPIFF point"
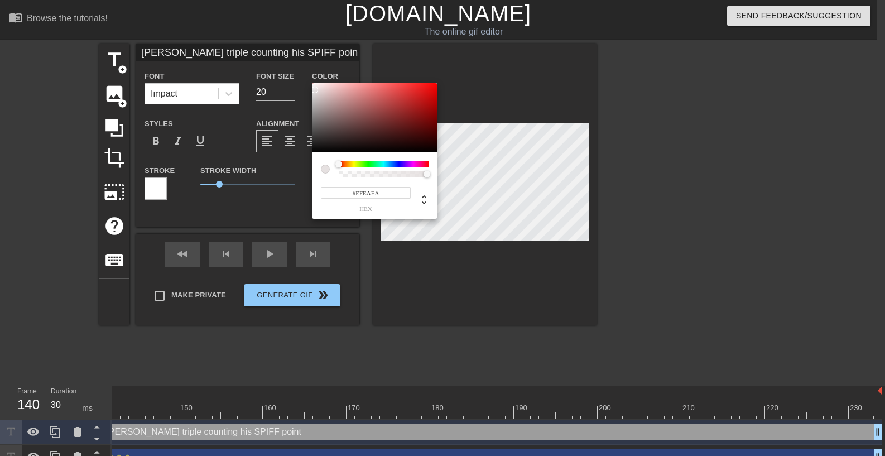
type input "#EFEBEB"
type input "[PERSON_NAME] triple counting his SPIFF point"
type input "#F1EDED"
type input "[PERSON_NAME] triple counting his SPIFF point"
type input "#F3EFEF"
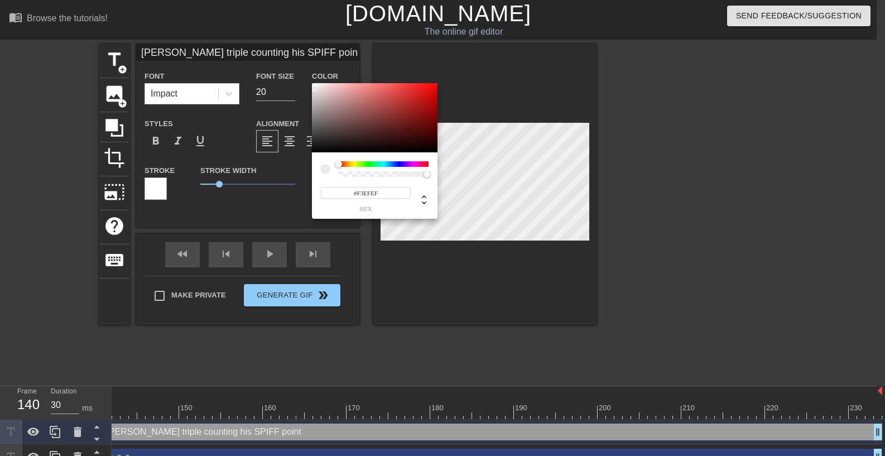
type input "[PERSON_NAME] triple counting his SPIFF point"
type input "#F5F1F1"
drag, startPoint x: 329, startPoint y: 119, endPoint x: 314, endPoint y: 86, distance: 37.0
click at [314, 86] on div at bounding box center [375, 117] width 126 height 69
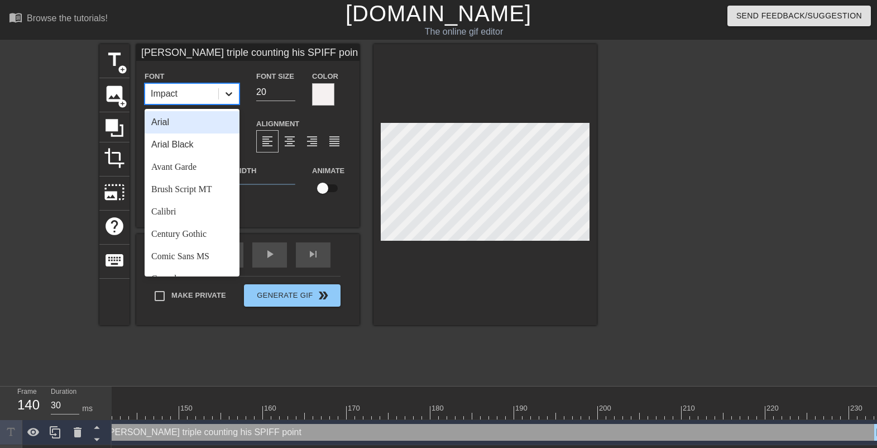
click at [233, 92] on icon at bounding box center [228, 93] width 11 height 11
click at [205, 119] on div "Arial" at bounding box center [192, 122] width 95 height 22
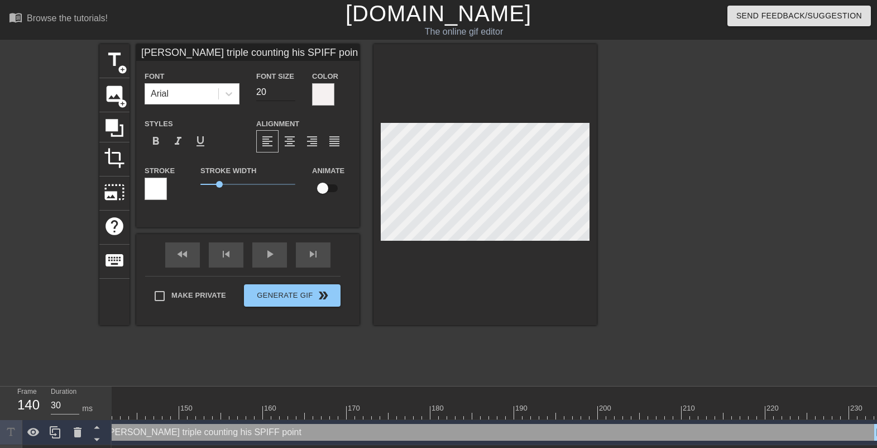
type input "[PERSON_NAME] triple counting his SPIFF point"
type input "19"
click at [289, 95] on input "19" at bounding box center [275, 92] width 39 height 18
type input "[PERSON_NAME] triple counting his SPIFF point"
type input "18"
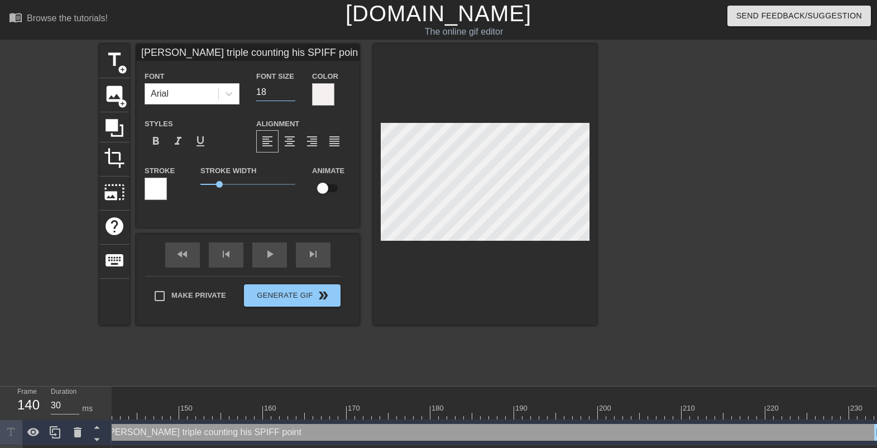
click at [289, 95] on input "18" at bounding box center [275, 92] width 39 height 18
type input "[PERSON_NAME] triple counting his SPIFF point"
type input "17"
click at [289, 95] on input "17" at bounding box center [275, 92] width 39 height 18
type input "[PERSON_NAME] triple counting his SPIFF point"
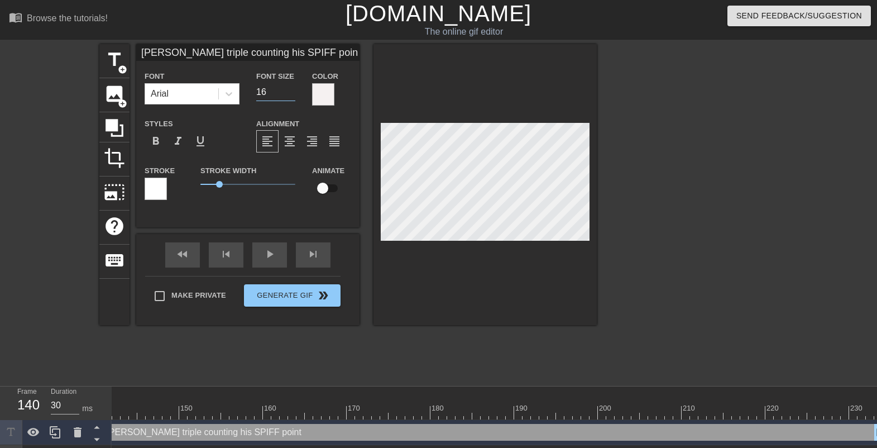
type input "16"
click at [289, 95] on input "16" at bounding box center [275, 92] width 39 height 18
type input "[PERSON_NAME] triple counting his SPIFF point"
type input "15"
click at [289, 95] on input "15" at bounding box center [275, 92] width 39 height 18
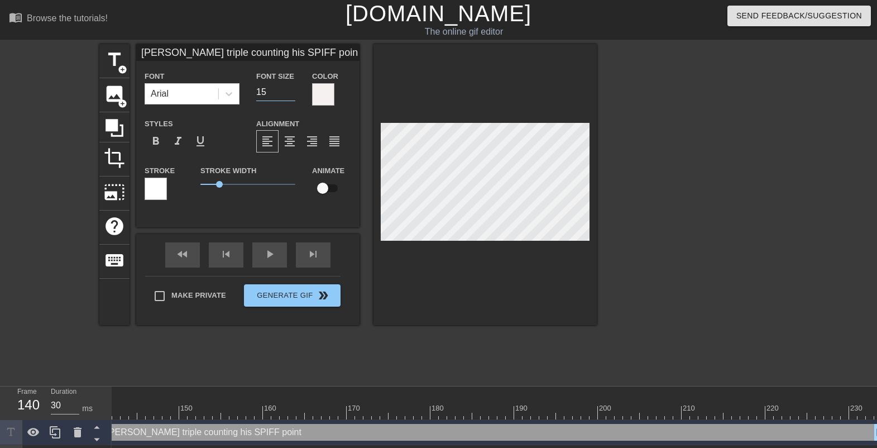
type input "[PERSON_NAME] triple counting his SPIFF point"
type input "14"
click at [289, 95] on input "14" at bounding box center [275, 92] width 39 height 18
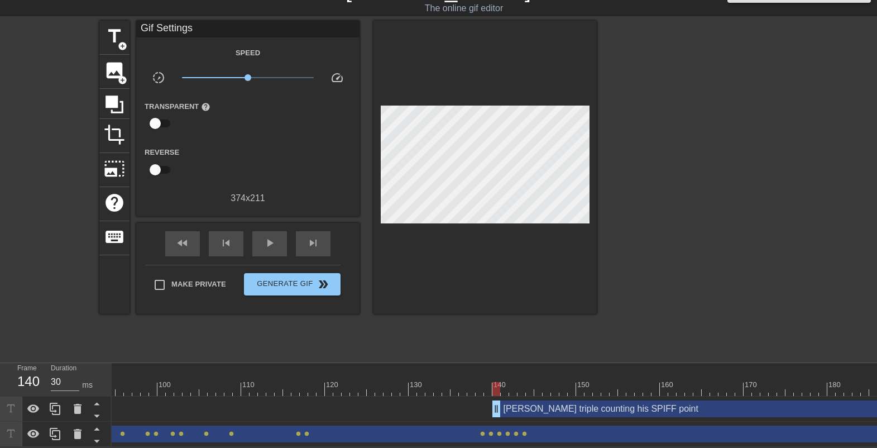
scroll to position [0, 798]
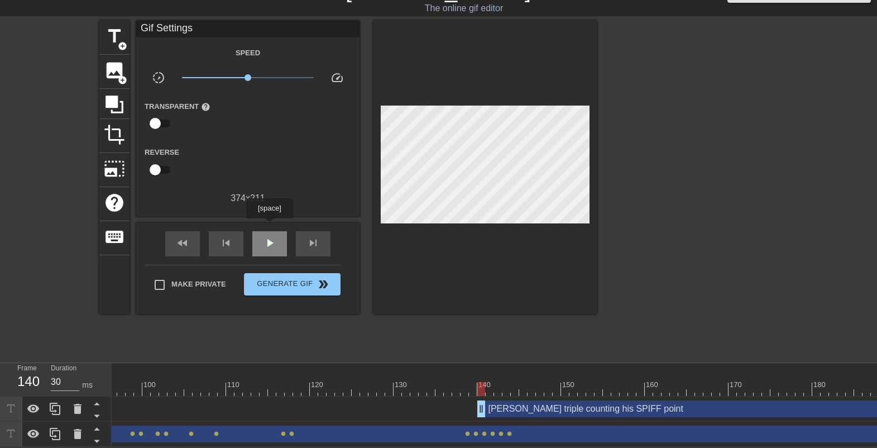
click at [271, 236] on span "play_arrow" at bounding box center [269, 242] width 13 height 13
click at [673, 234] on div at bounding box center [693, 188] width 167 height 335
click at [673, 230] on div at bounding box center [693, 188] width 167 height 335
click at [276, 232] on div "pause" at bounding box center [269, 243] width 35 height 25
click at [535, 355] on div at bounding box center [288, 389] width 1951 height 14
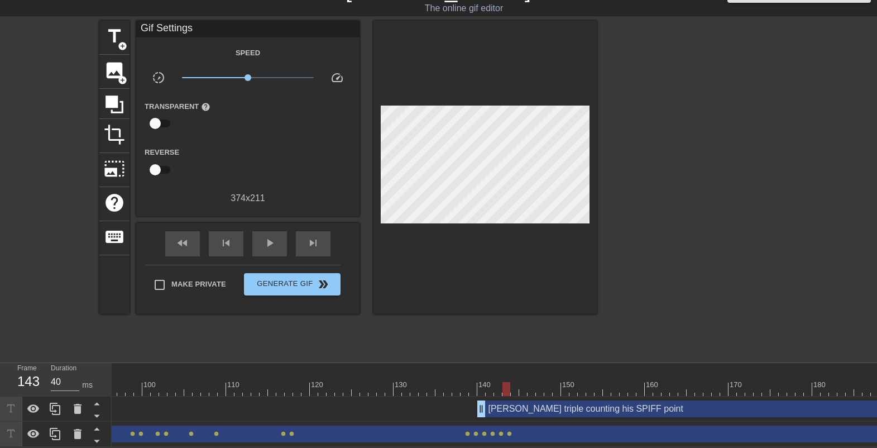
type input "30"
drag, startPoint x: 531, startPoint y: 380, endPoint x: 481, endPoint y: 378, distance: 50.8
click at [481, 355] on div at bounding box center [481, 389] width 8 height 14
click at [511, 355] on div "[PERSON_NAME] triple counting his SPIFF point drag_handle drag_handle" at bounding box center [870, 408] width 787 height 17
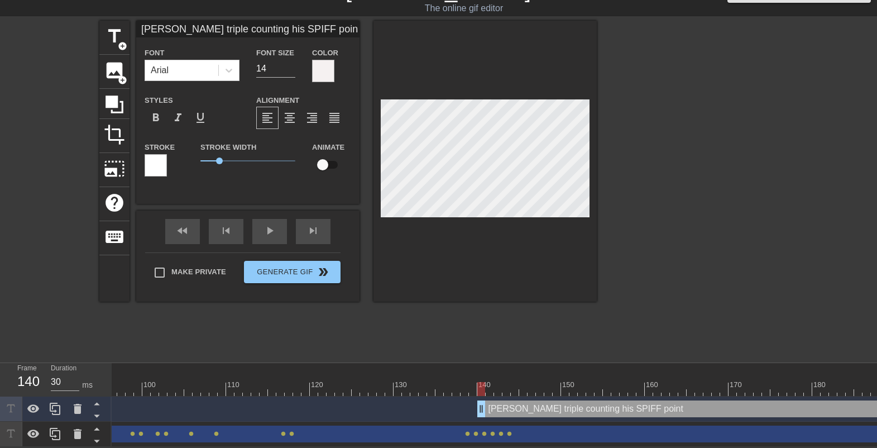
click at [325, 162] on input "checkbox" at bounding box center [323, 164] width 64 height 21
checkbox input "true"
type input "[PERSON_NAME] triple counting his SPIFF point"
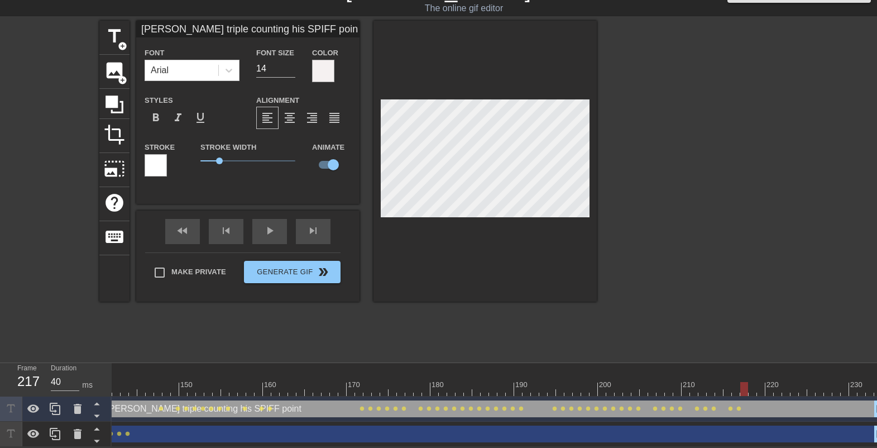
scroll to position [31, 8]
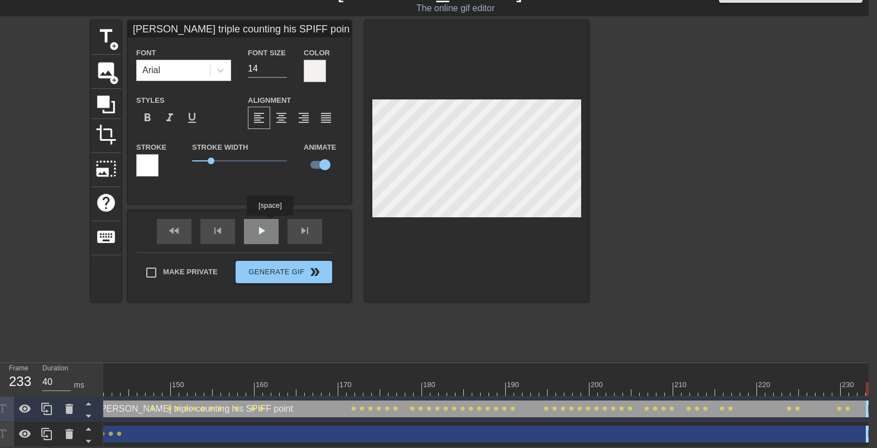
click at [270, 223] on div "play_arrow" at bounding box center [261, 231] width 35 height 25
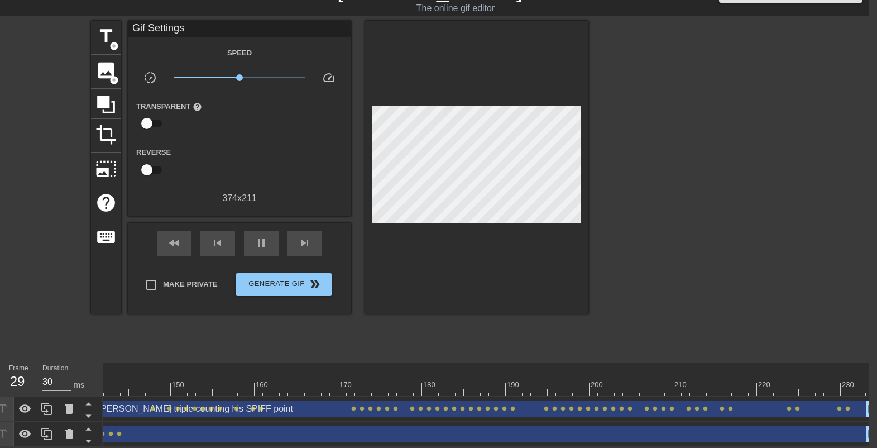
click at [673, 234] on div at bounding box center [685, 188] width 167 height 335
type input "30"
click at [260, 236] on span "pause" at bounding box center [261, 242] width 13 height 13
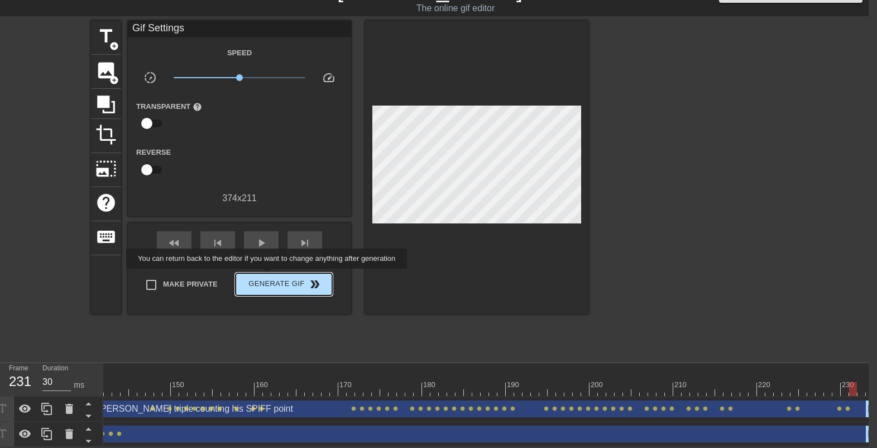
click at [274, 277] on span "Generate Gif double_arrow" at bounding box center [284, 283] width 88 height 13
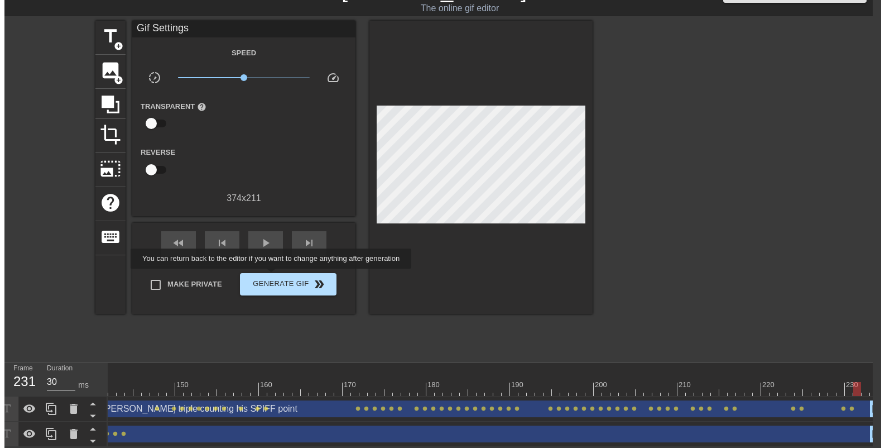
scroll to position [0, 8]
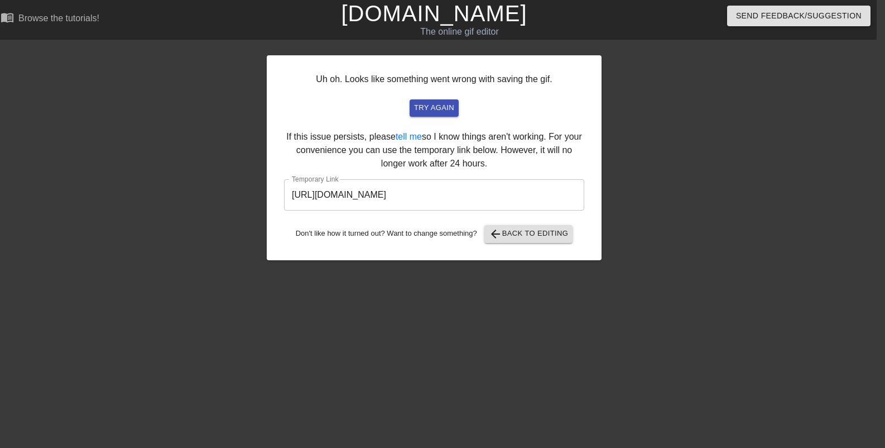
click at [432, 199] on input "[URL][DOMAIN_NAME]" at bounding box center [434, 194] width 300 height 31
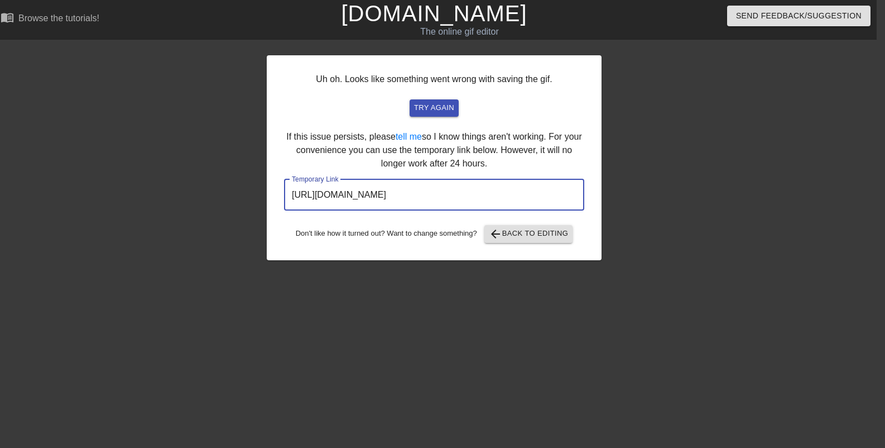
click at [432, 199] on input "[URL][DOMAIN_NAME]" at bounding box center [434, 194] width 300 height 31
